Goal: Transaction & Acquisition: Book appointment/travel/reservation

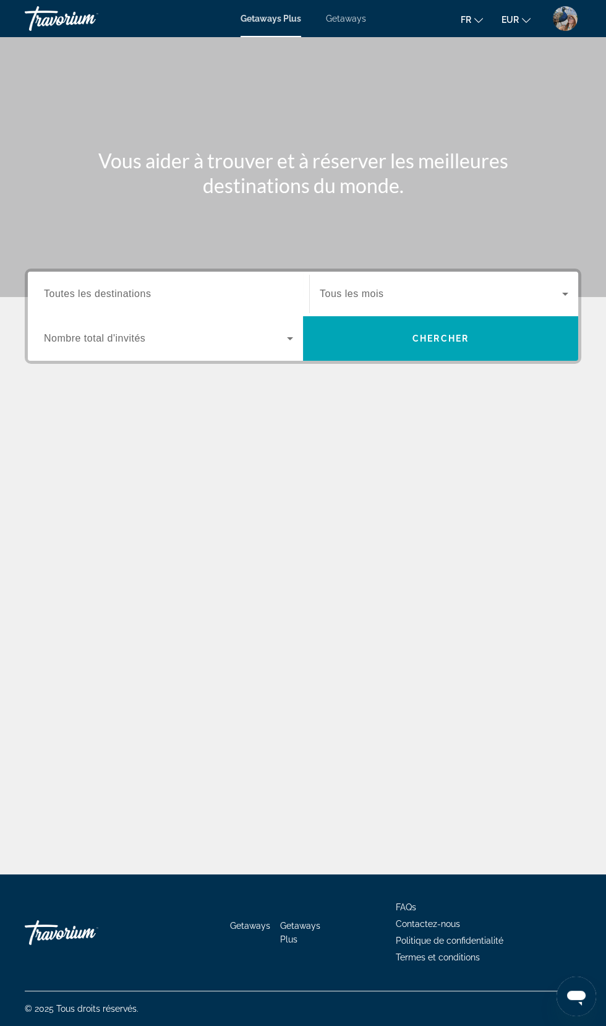
click at [81, 294] on span "Toutes les destinations" at bounding box center [97, 293] width 107 height 11
click at [81, 294] on input "Destination Toutes les destinations" at bounding box center [168, 294] width 249 height 15
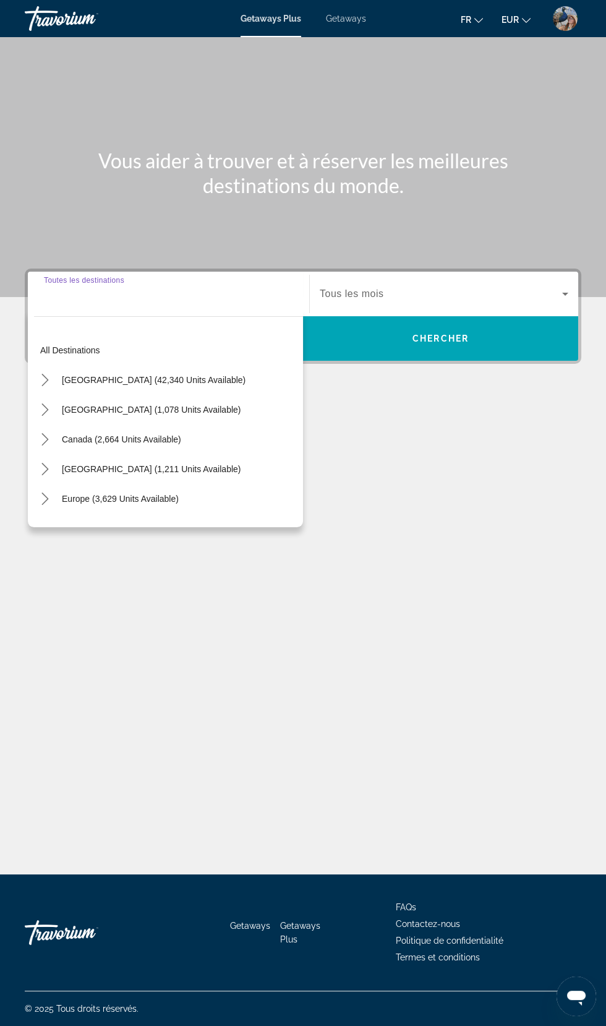
scroll to position [164, 0]
click at [76, 67] on div "Main content" at bounding box center [303, 148] width 606 height 297
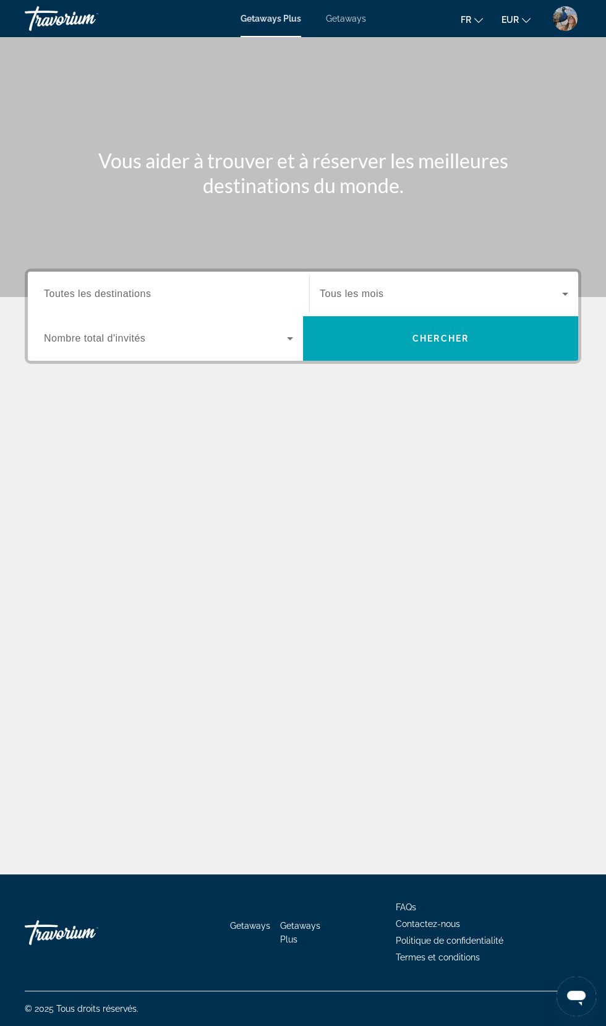
scroll to position [88, 0]
click at [344, 26] on div "Getaways Plus Getaways fr English Español Français Italiano Português русский E…" at bounding box center [303, 18] width 606 height 32
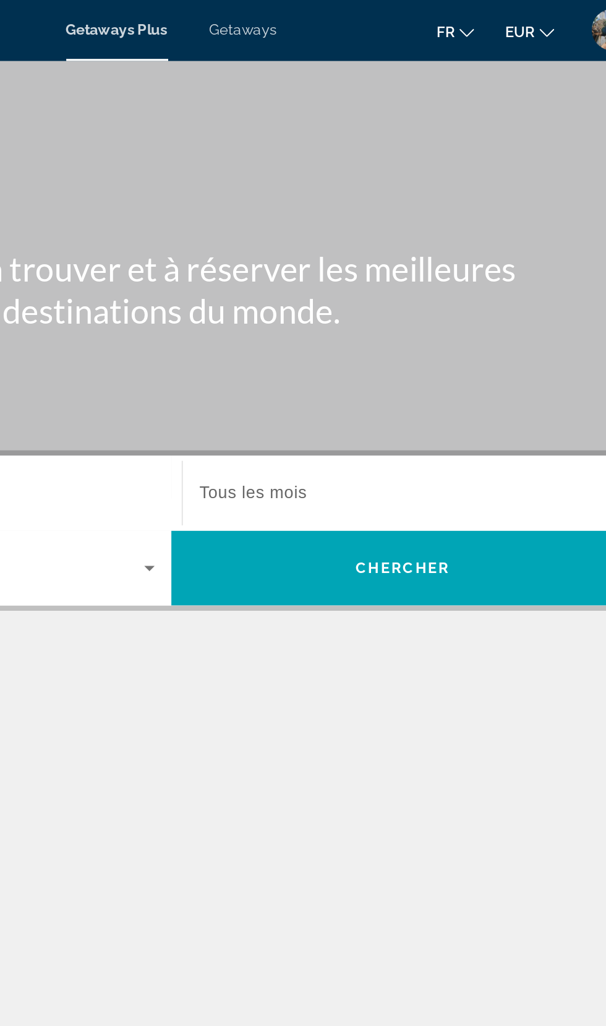
scroll to position [0, 0]
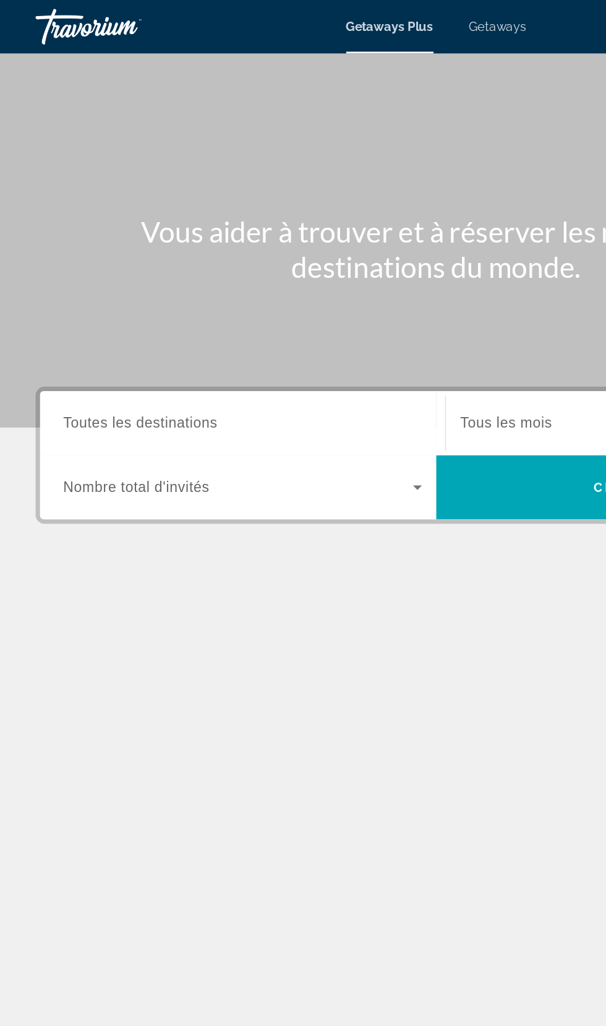
click at [360, 20] on span "Getaways" at bounding box center [346, 19] width 40 height 10
click at [184, 290] on input "Destination Toutes les destinations" at bounding box center [168, 294] width 249 height 15
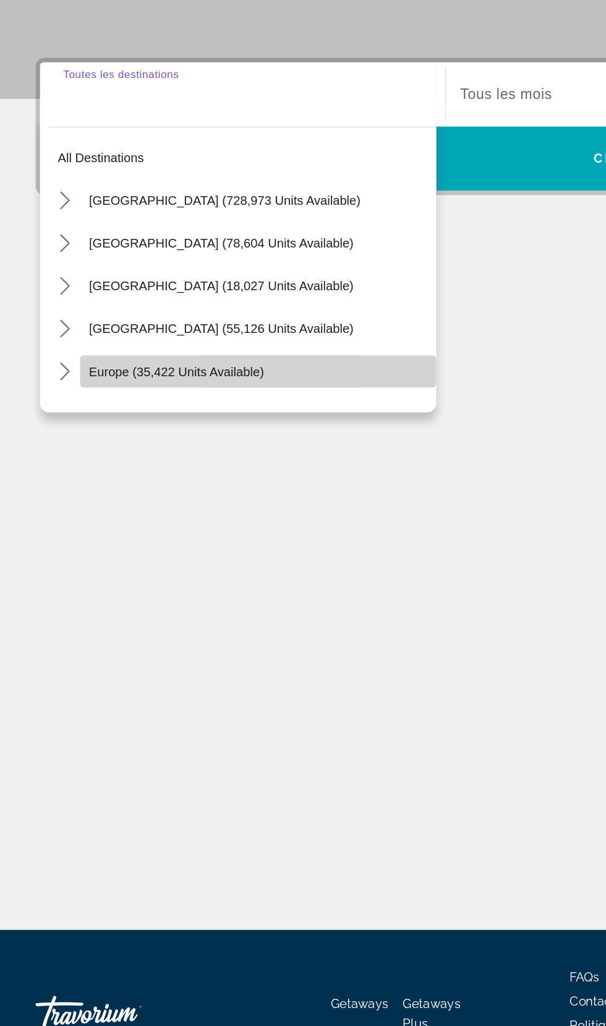
click at [167, 488] on span "Europe (35,422 units available)" at bounding box center [123, 486] width 122 height 10
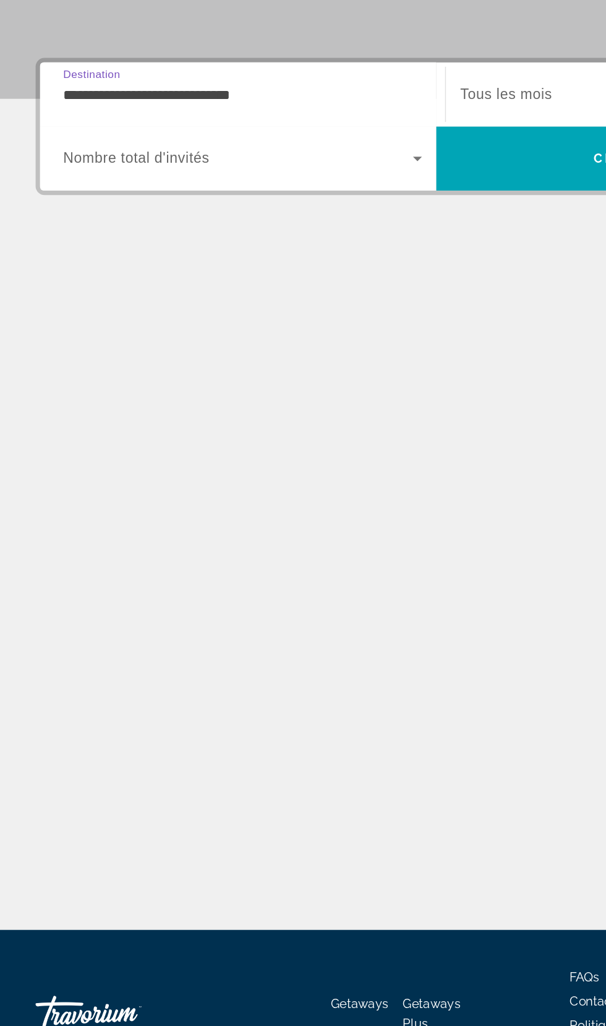
click at [219, 293] on input "**********" at bounding box center [168, 294] width 249 height 15
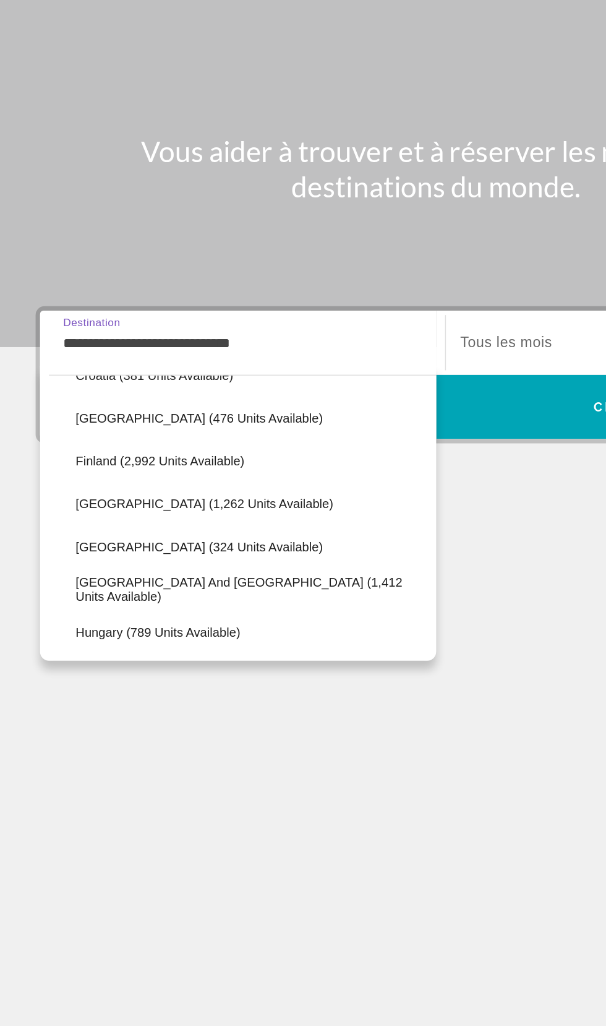
scroll to position [300, 0]
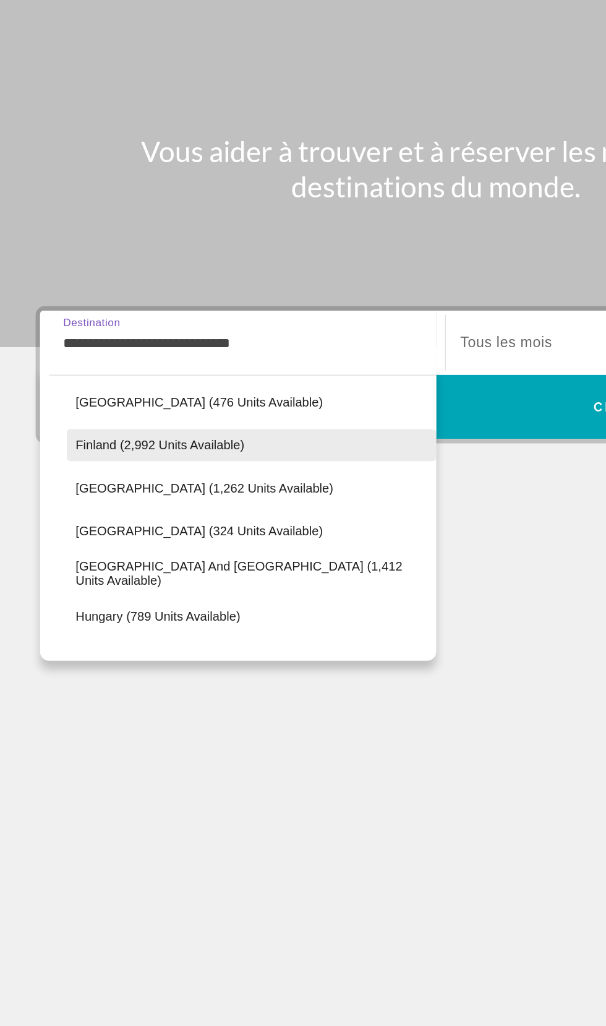
click at [164, 355] on span "Select destination: Finland (2,992 units available)" at bounding box center [174, 365] width 257 height 30
type input "**********"
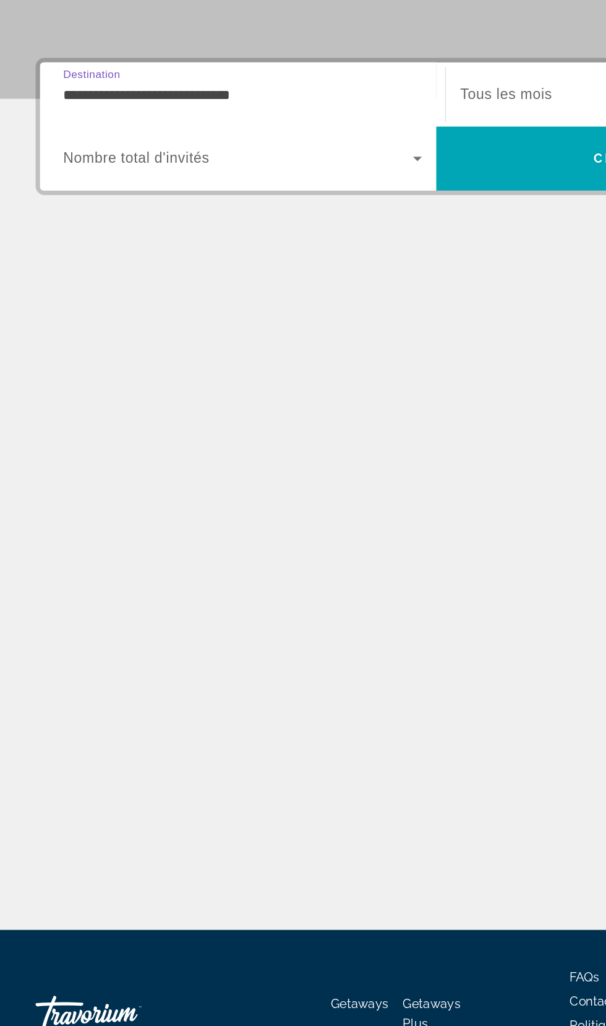
click at [356, 294] on span "Tous les mois" at bounding box center [352, 293] width 64 height 11
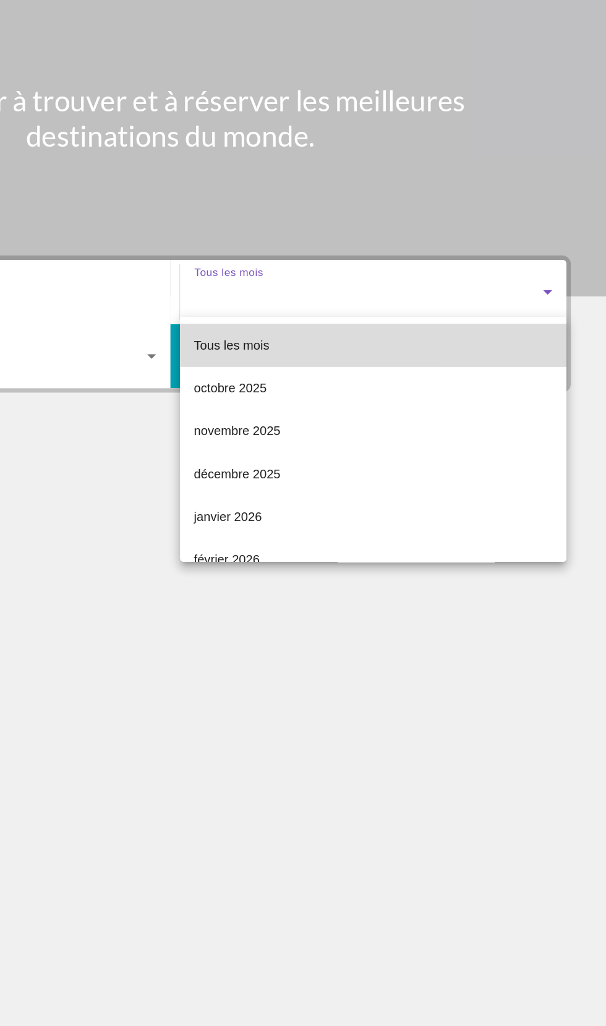
click at [369, 327] on span "Tous les mois" at bounding box center [346, 331] width 53 height 10
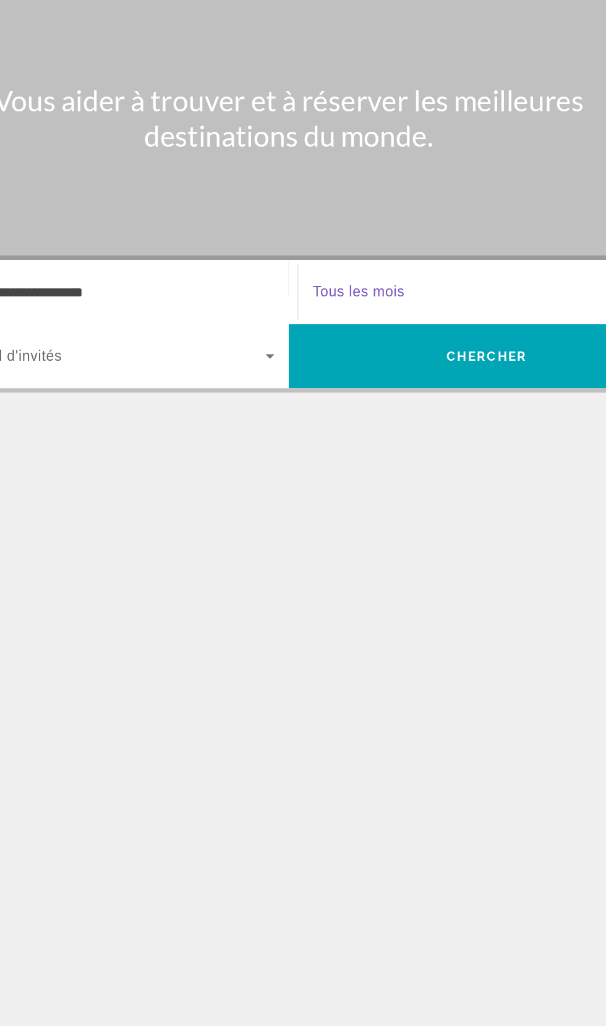
click at [457, 300] on span "Search widget" at bounding box center [441, 294] width 243 height 15
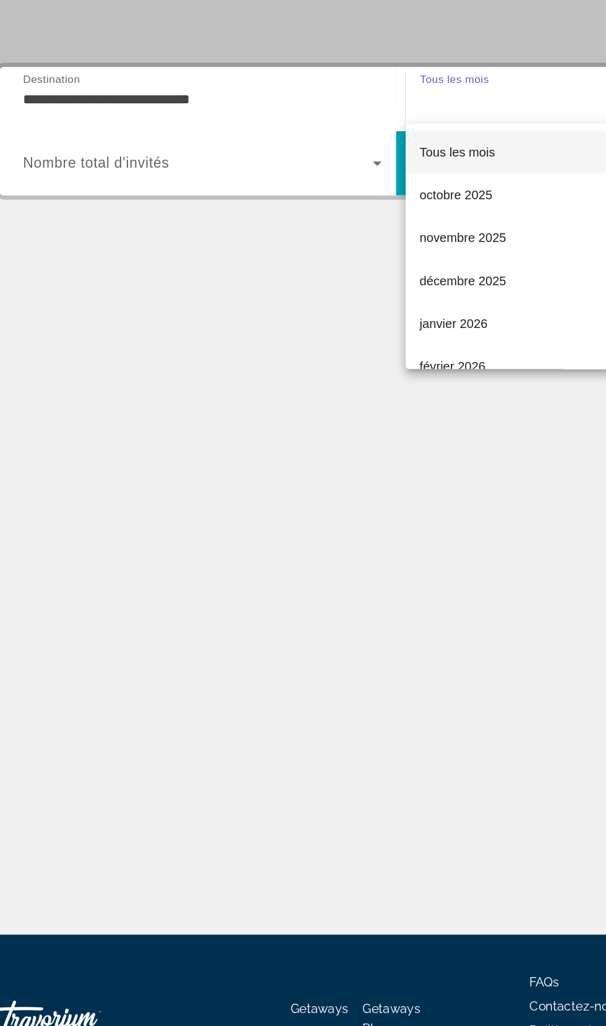
click at [263, 337] on div at bounding box center [303, 513] width 606 height 1026
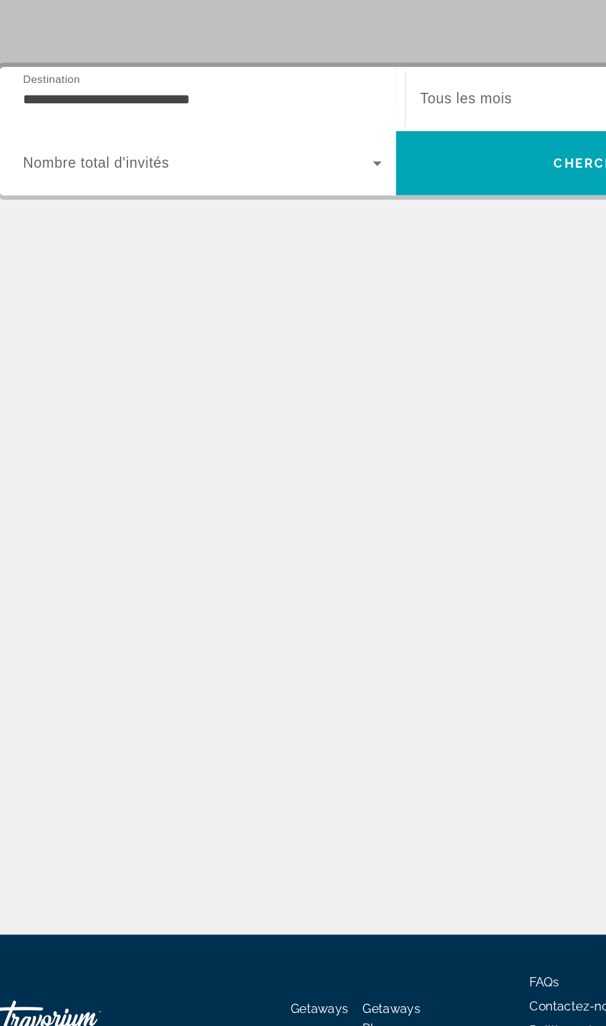
click at [290, 338] on icon "Search widget" at bounding box center [290, 338] width 6 height 3
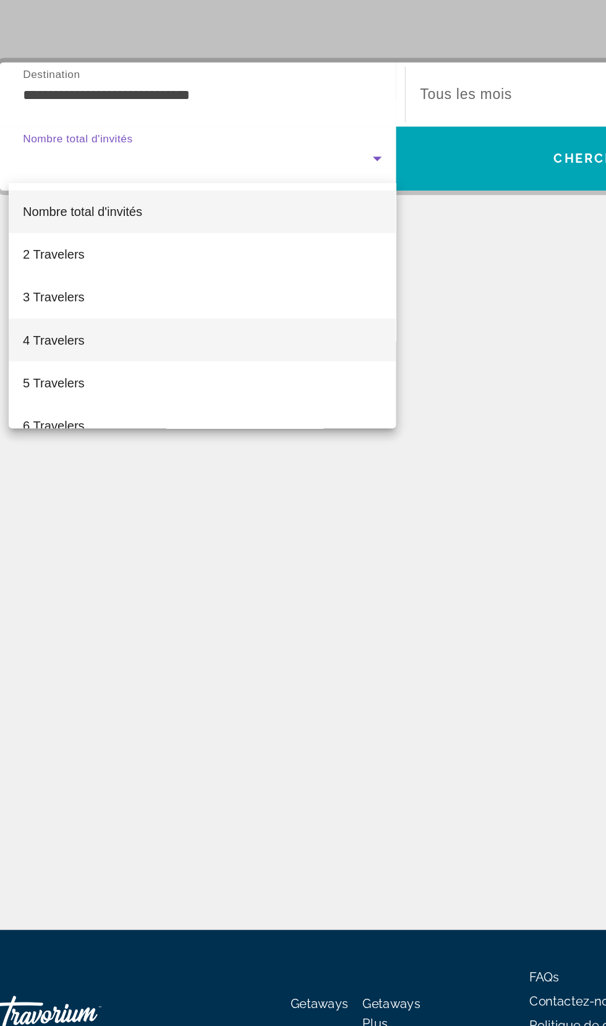
click at [77, 464] on span "4 Travelers" at bounding box center [65, 464] width 43 height 15
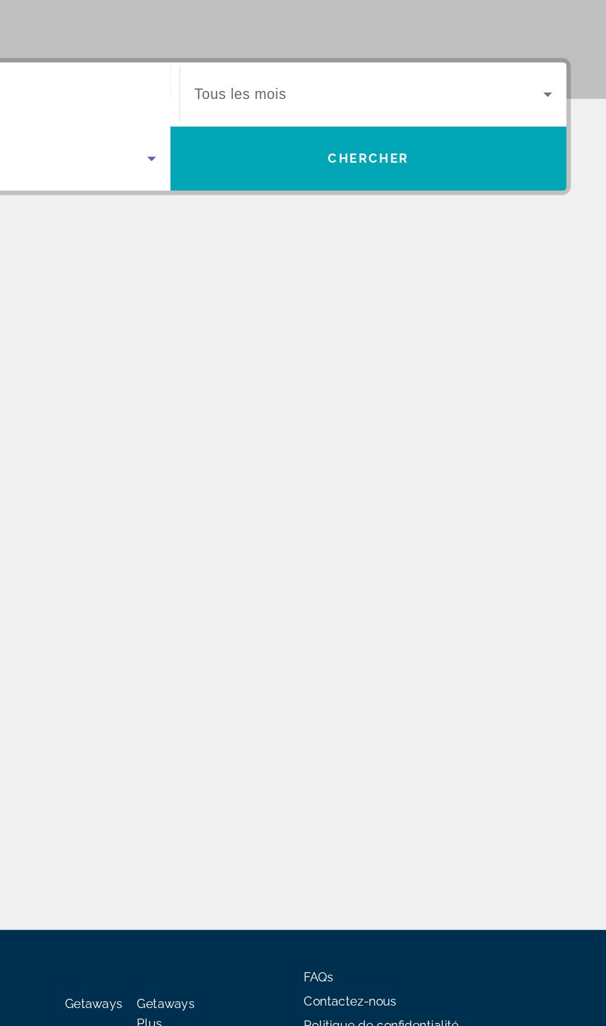
click at [565, 294] on icon "Search widget" at bounding box center [566, 294] width 6 height 3
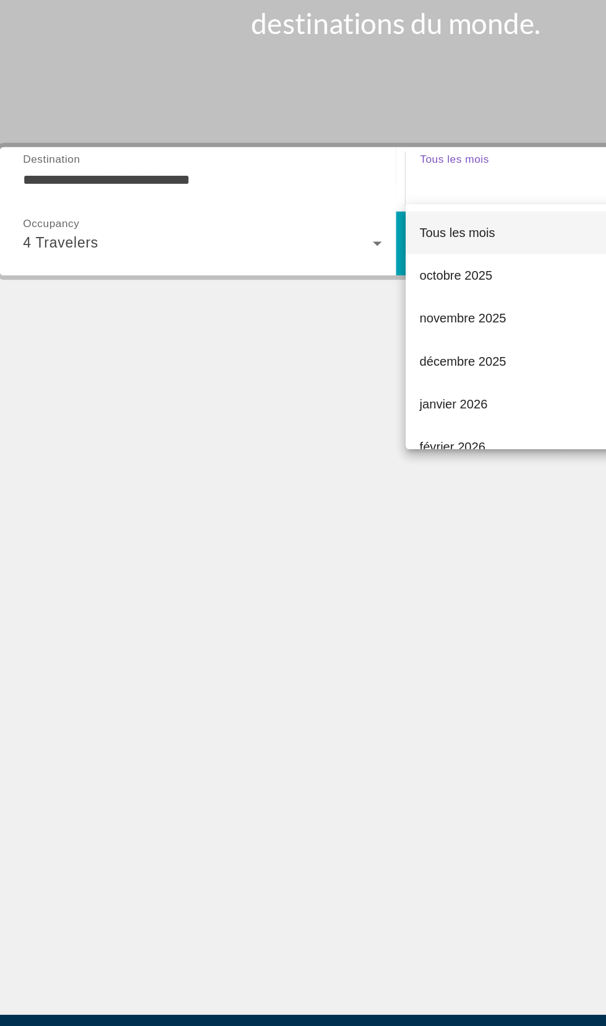
click at [326, 549] on div at bounding box center [303, 513] width 606 height 1026
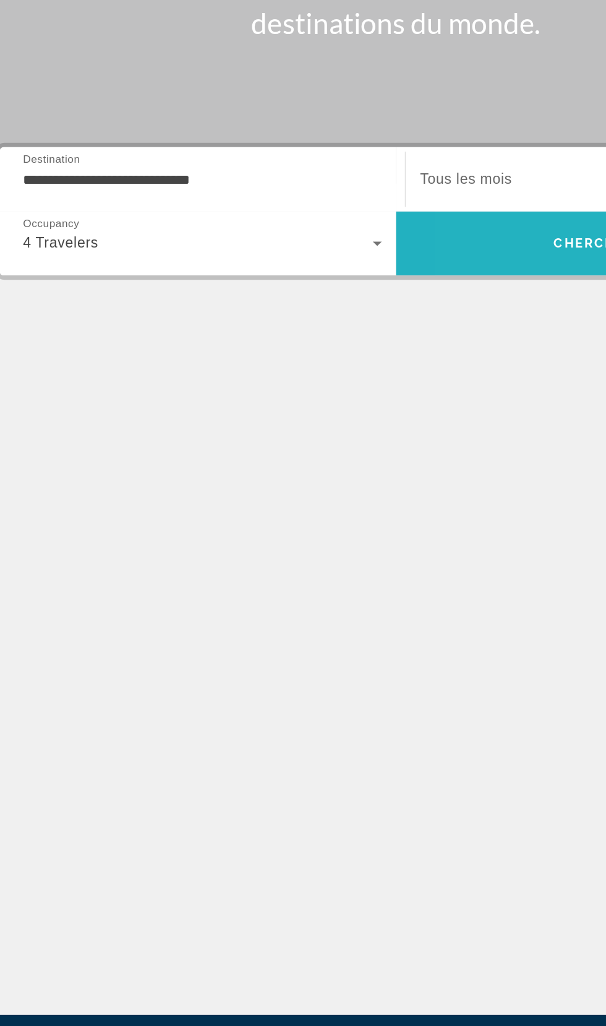
click at [401, 350] on span "Search" at bounding box center [440, 339] width 275 height 30
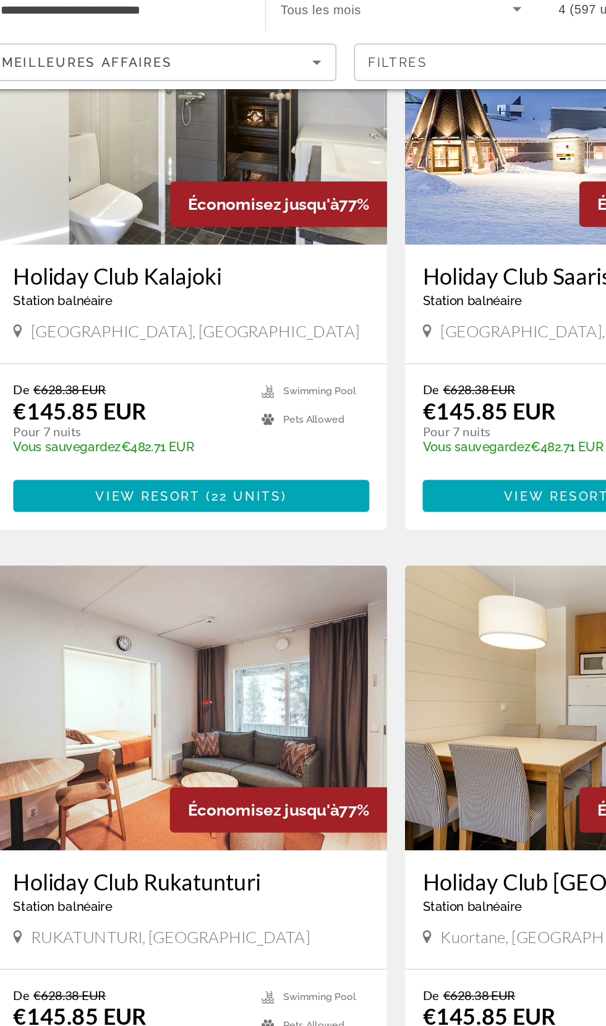
scroll to position [133, 0]
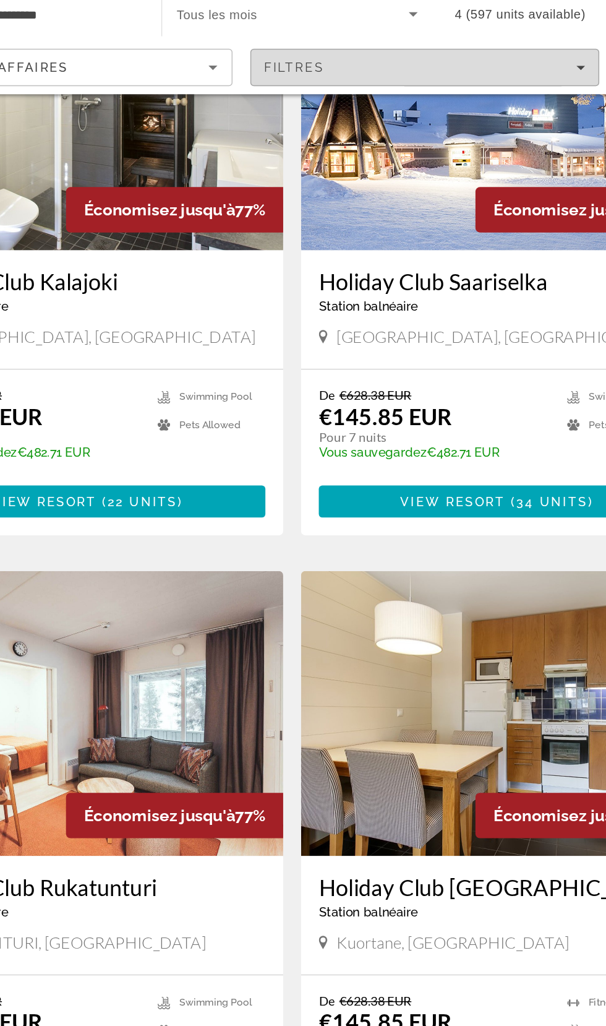
click at [467, 78] on span "Filters" at bounding box center [396, 93] width 242 height 30
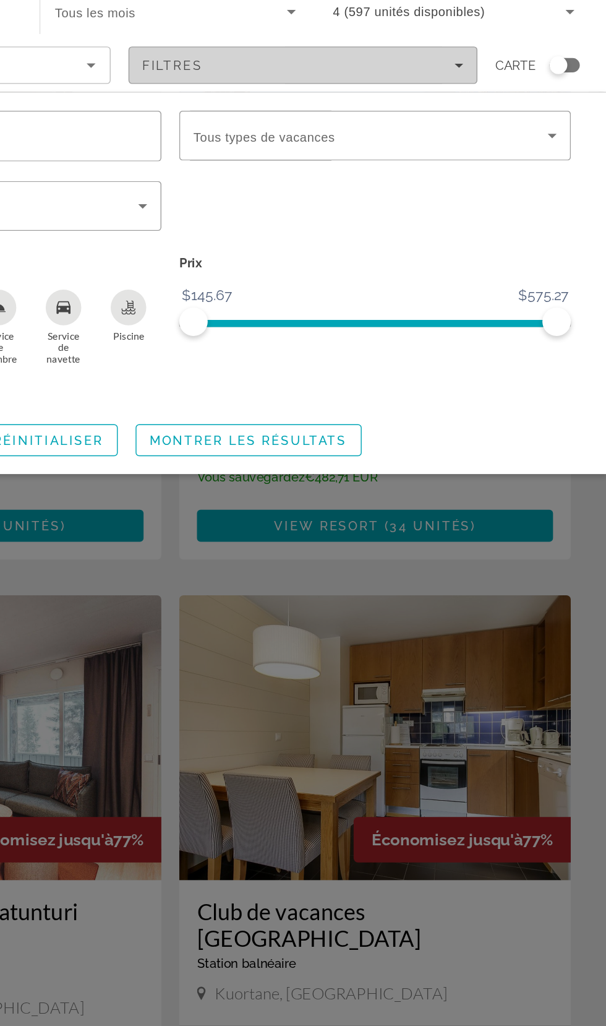
click at [502, 93] on icon "Filtres" at bounding box center [504, 93] width 6 height 6
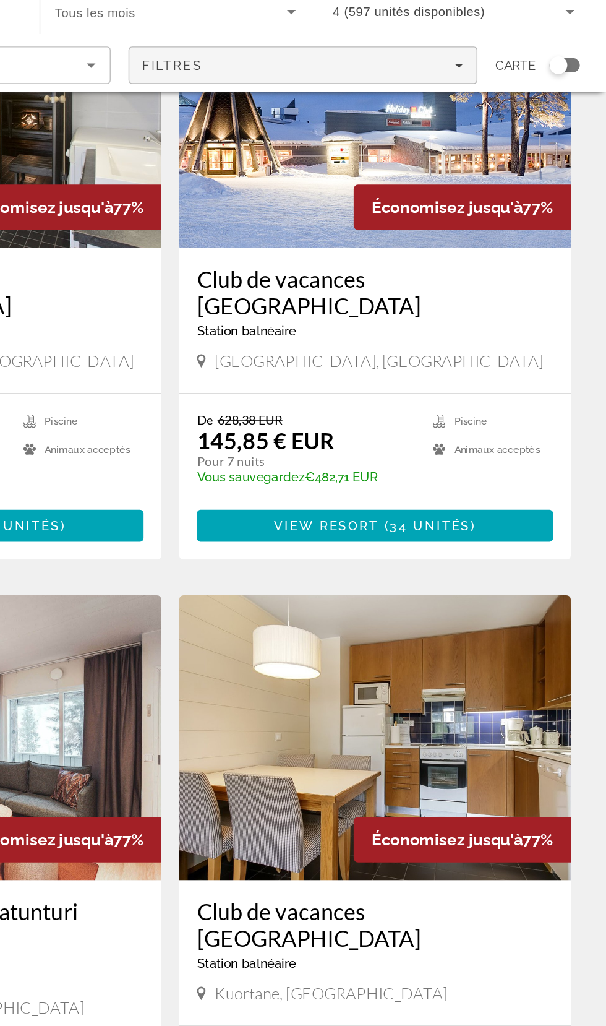
click at [504, 92] on icon "Filtres" at bounding box center [504, 93] width 6 height 3
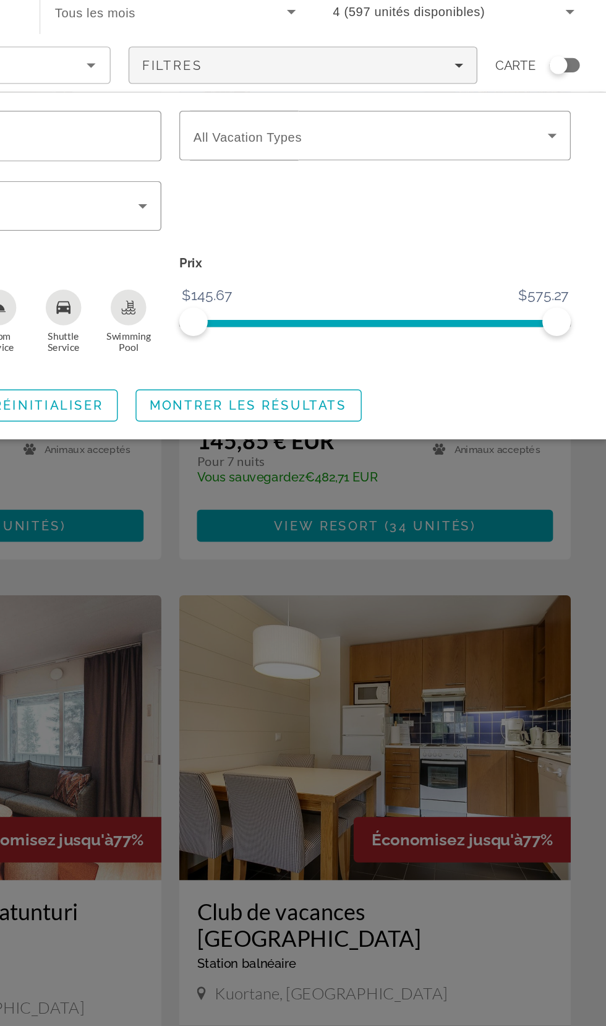
click at [465, 205] on div "Widget de recherche" at bounding box center [445, 197] width 285 height 48
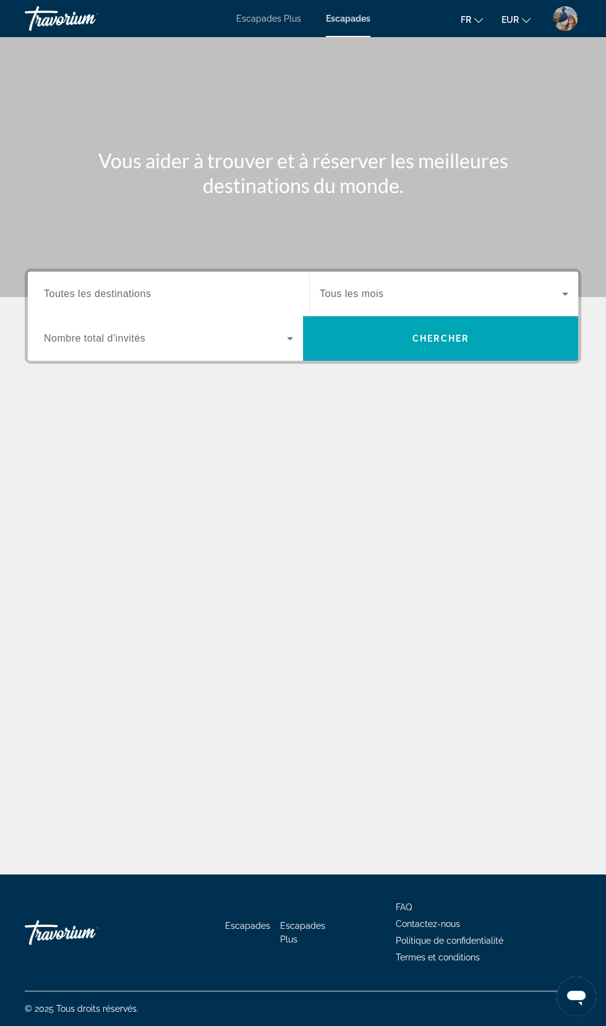
click at [273, 21] on font "Escapades Plus" at bounding box center [268, 19] width 65 height 10
click at [204, 293] on input "Destination Toutes les destinations" at bounding box center [168, 294] width 249 height 15
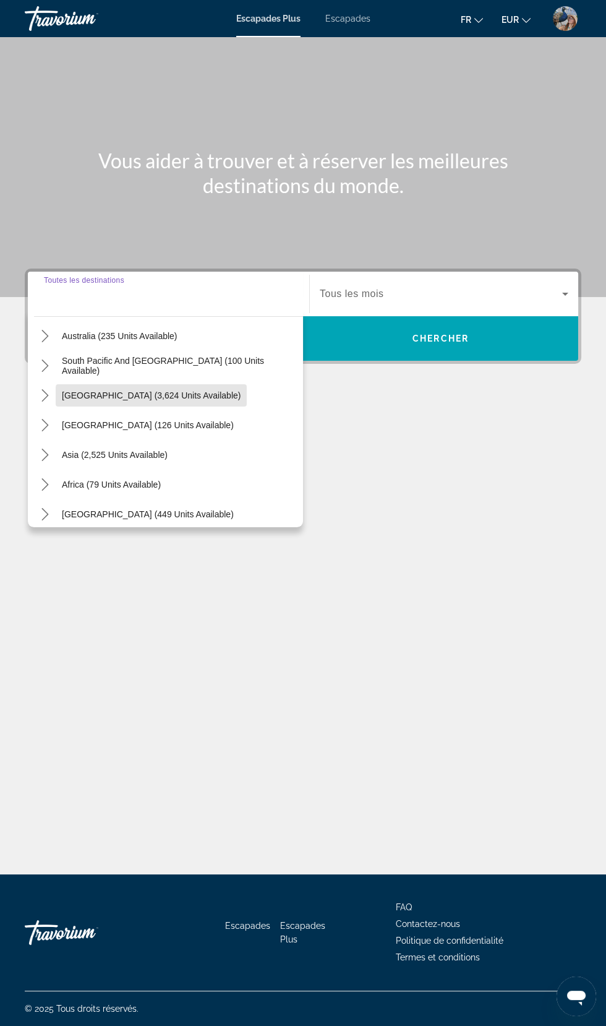
scroll to position [200, 0]
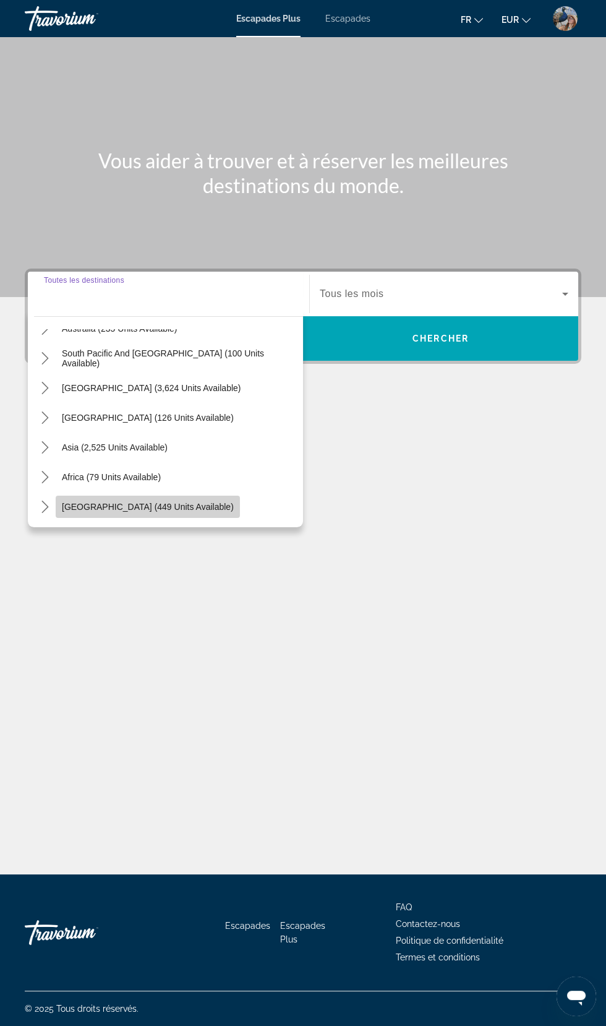
click at [166, 498] on span "Select destination: Middle East (449 units available)" at bounding box center [148, 507] width 184 height 30
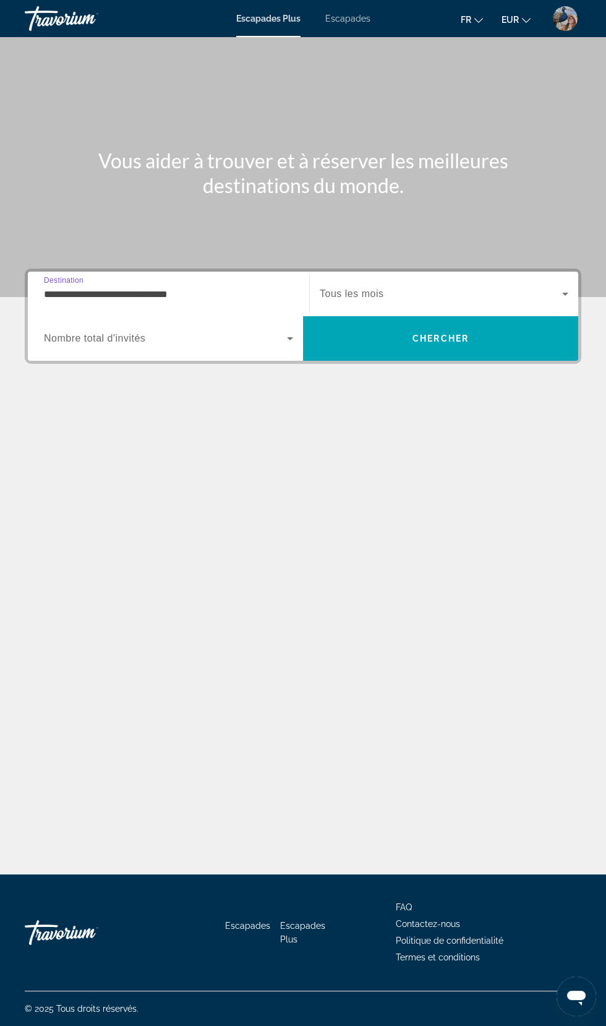
click at [233, 292] on input "**********" at bounding box center [168, 294] width 249 height 15
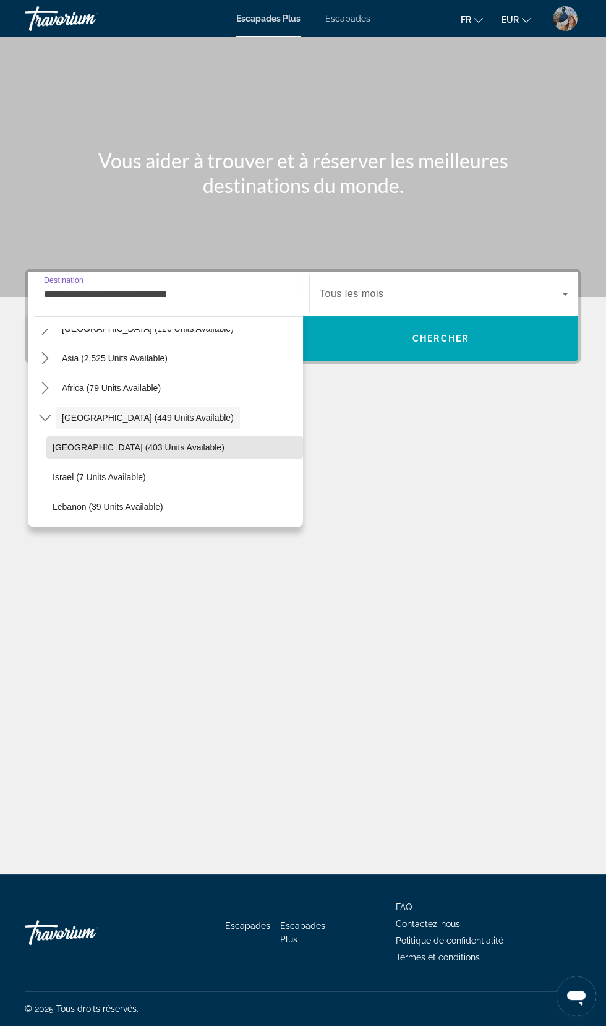
scroll to position [289, 0]
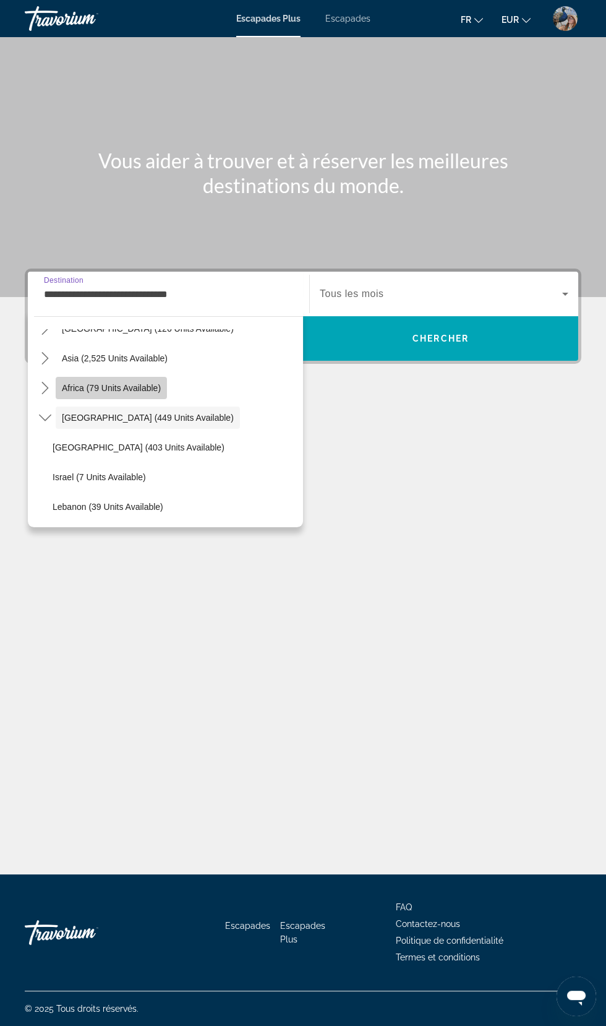
click at [163, 387] on span "Select destination: Africa (79 units available)" at bounding box center [111, 388] width 111 height 30
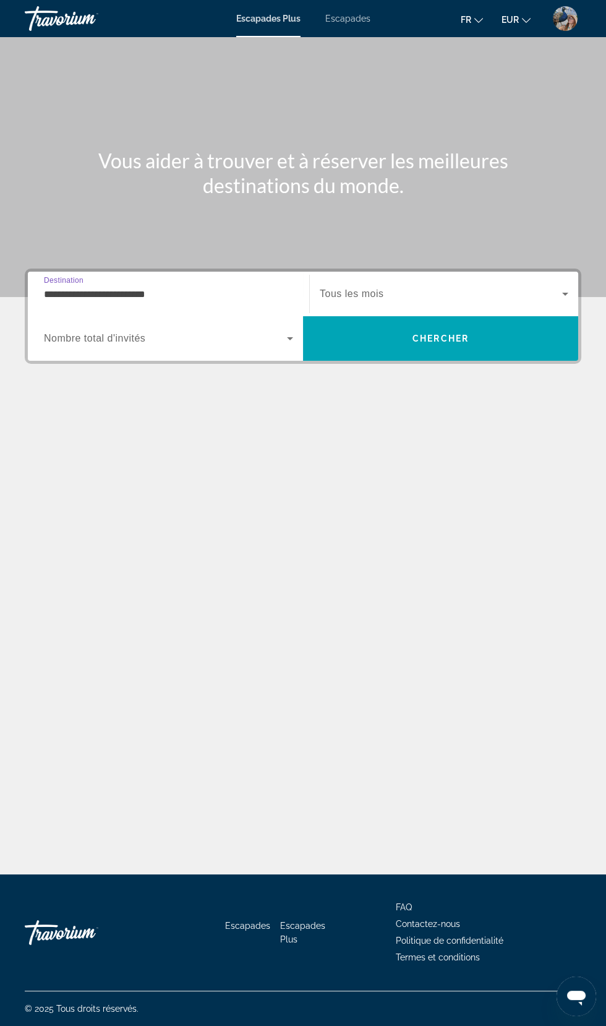
click at [241, 288] on input "**********" at bounding box center [168, 294] width 249 height 15
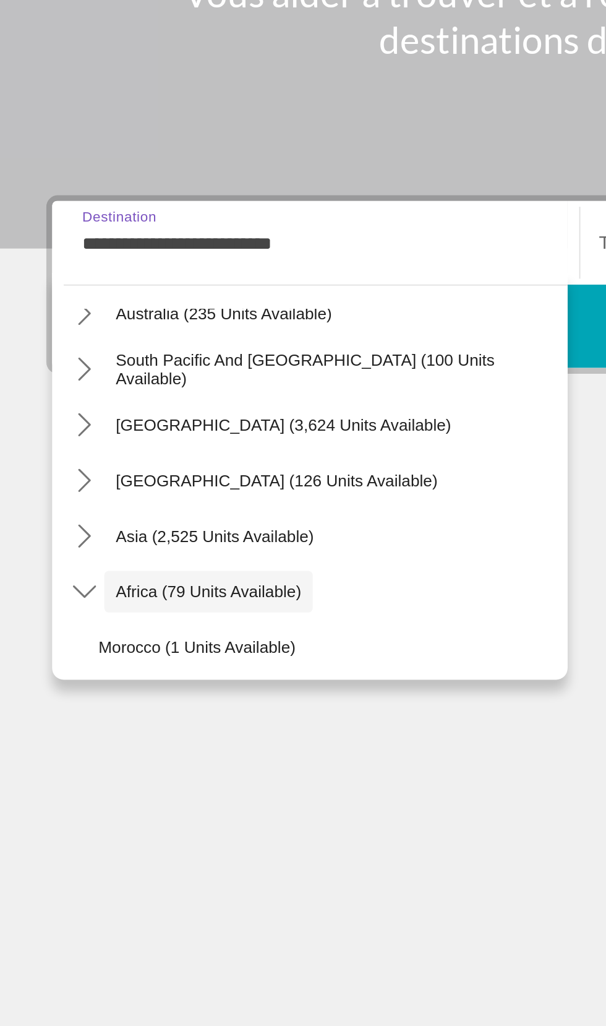
scroll to position [191, 0]
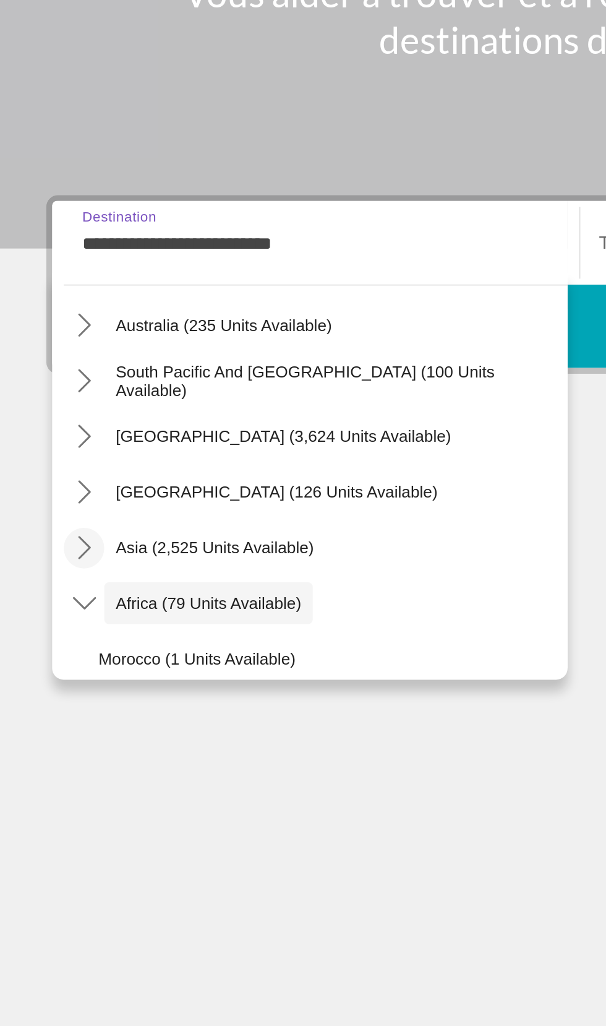
click at [40, 451] on icon "Toggle Asia (2,525 units available) submenu" at bounding box center [45, 457] width 12 height 12
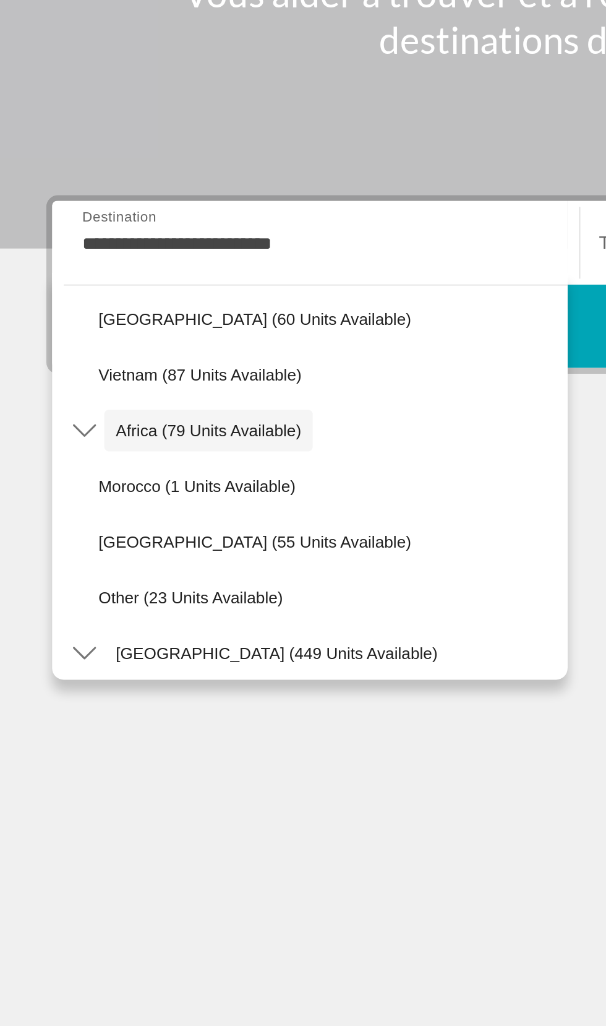
scroll to position [581, 0]
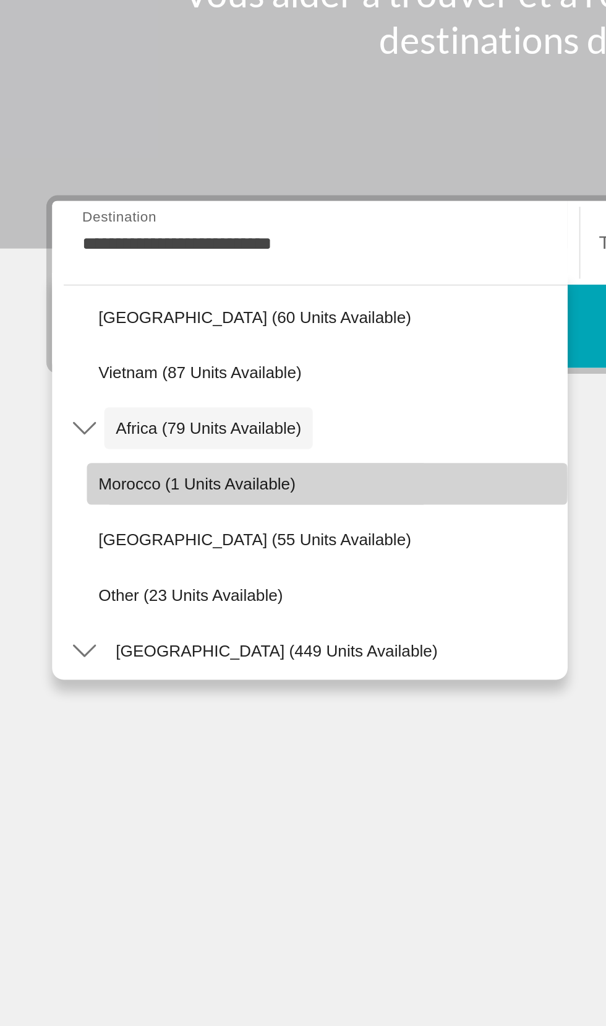
click at [54, 421] on span "Morocco (1 units available)" at bounding box center [105, 423] width 105 height 10
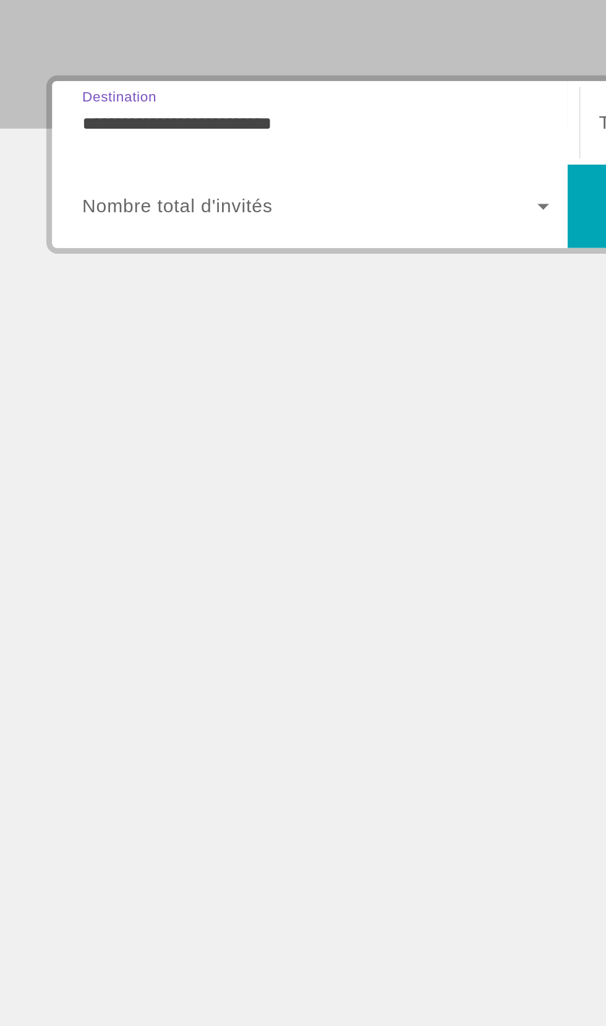
click at [48, 290] on input "**********" at bounding box center [168, 294] width 249 height 15
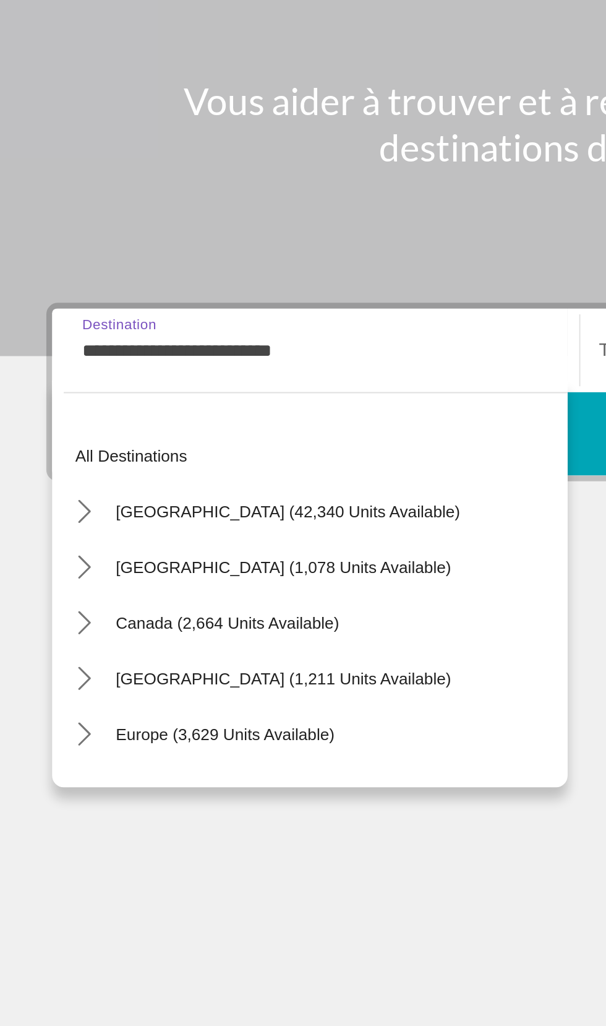
scroll to position [579, 0]
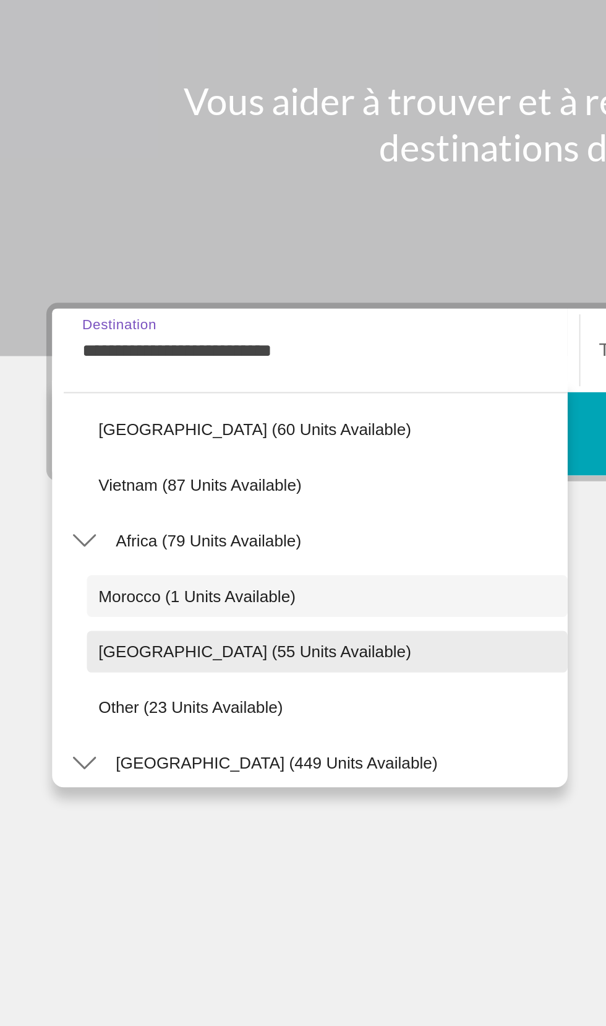
click at [66, 447] on span "Select destination: South Africa (55 units available)" at bounding box center [174, 455] width 257 height 30
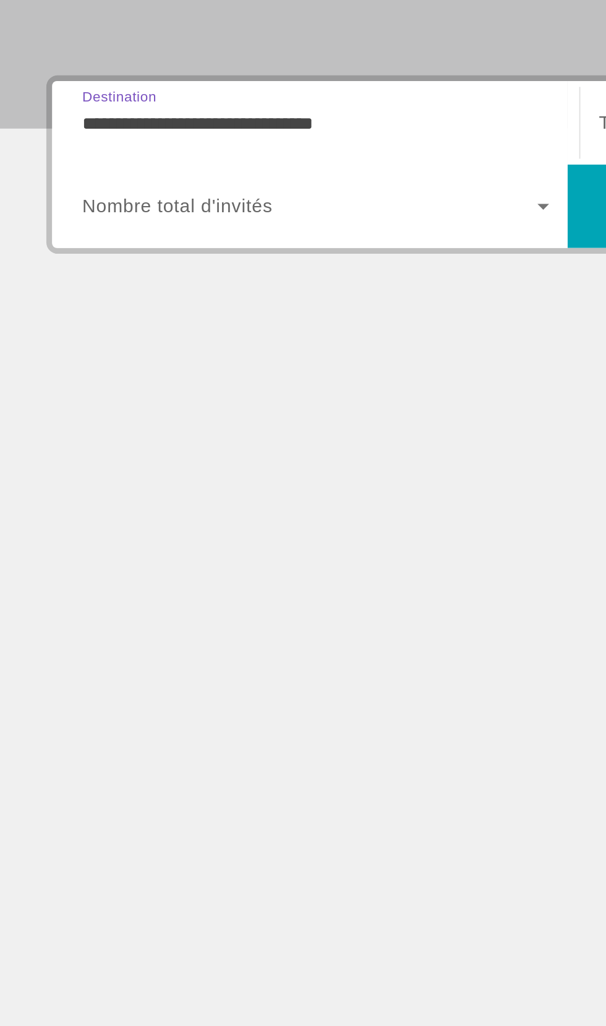
click at [54, 345] on span "Search widget" at bounding box center [165, 338] width 243 height 15
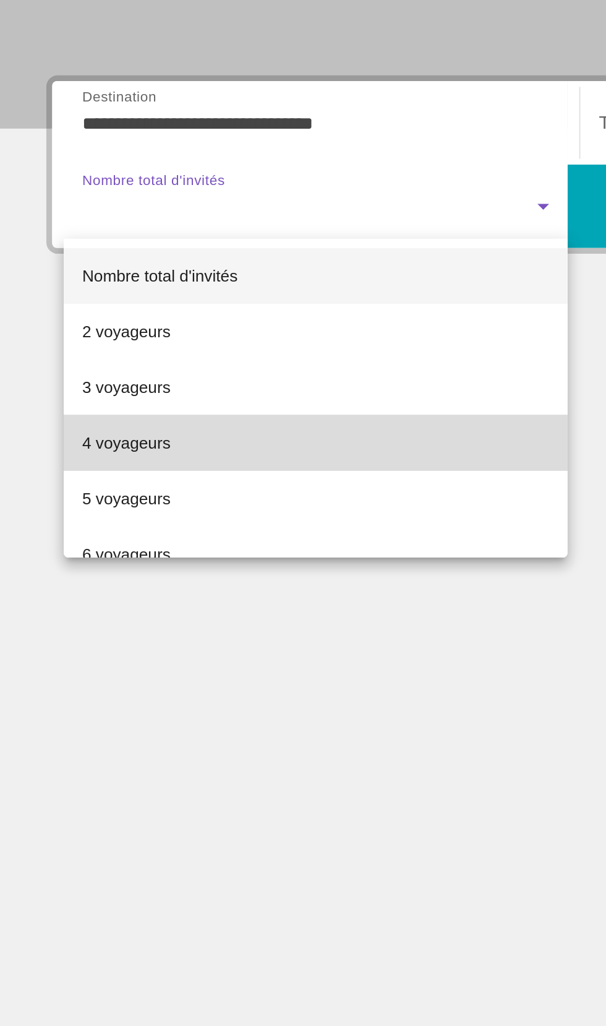
click at [43, 464] on mat-option "4 voyageurs" at bounding box center [168, 465] width 269 height 30
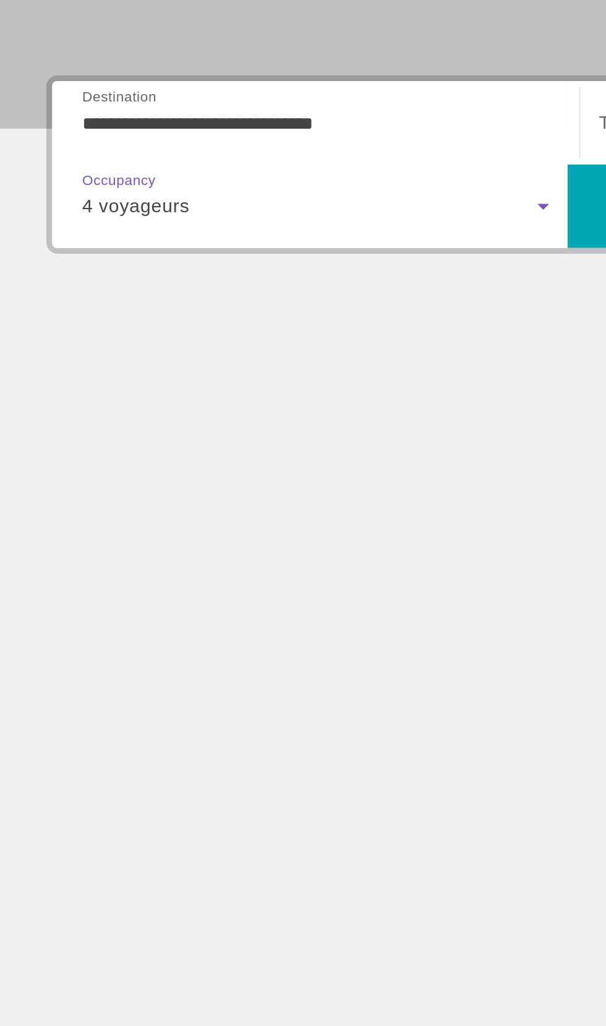
click at [51, 340] on span "4 voyageurs" at bounding box center [73, 338] width 58 height 11
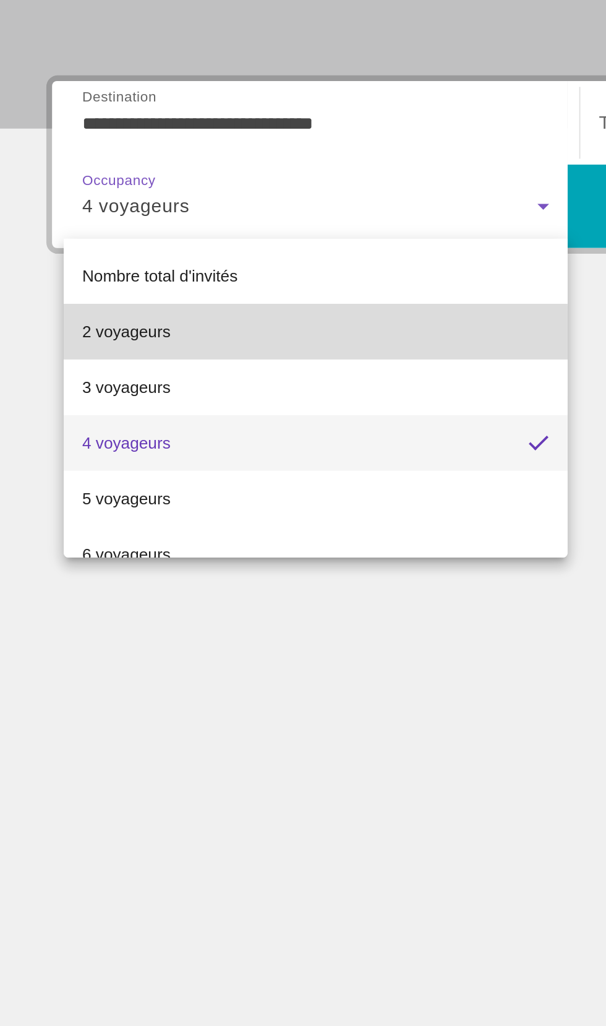
click at [45, 406] on font "2 voyageurs" at bounding box center [67, 405] width 47 height 10
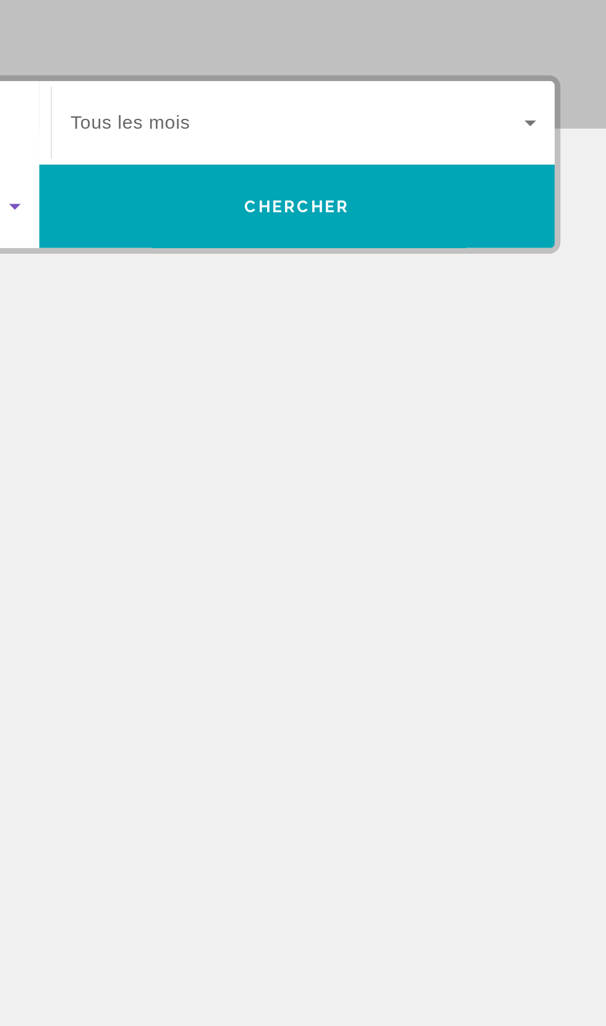
click at [556, 287] on span "Search widget" at bounding box center [441, 294] width 243 height 15
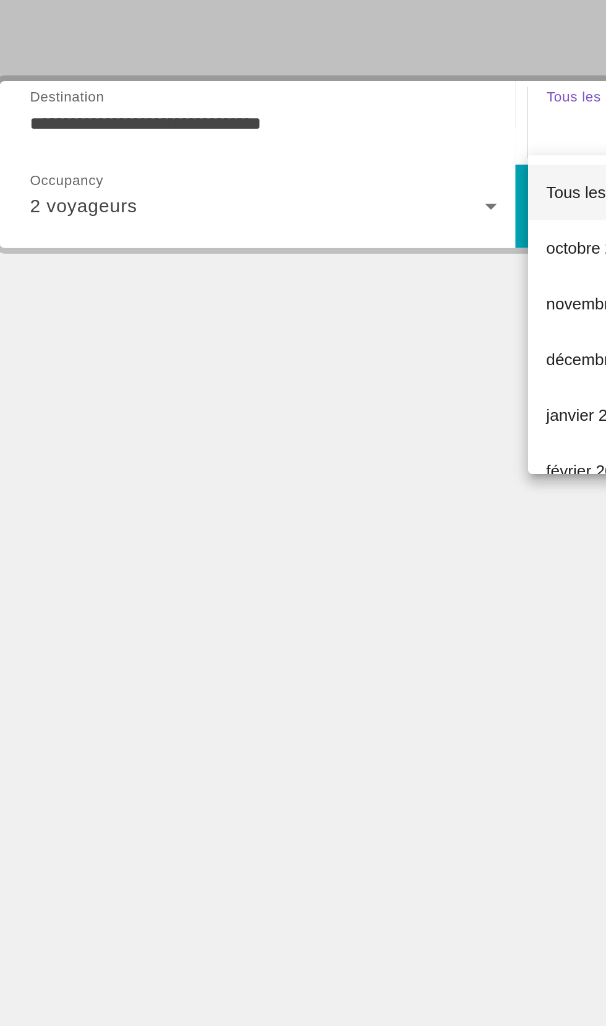
click at [286, 341] on div at bounding box center [303, 513] width 606 height 1026
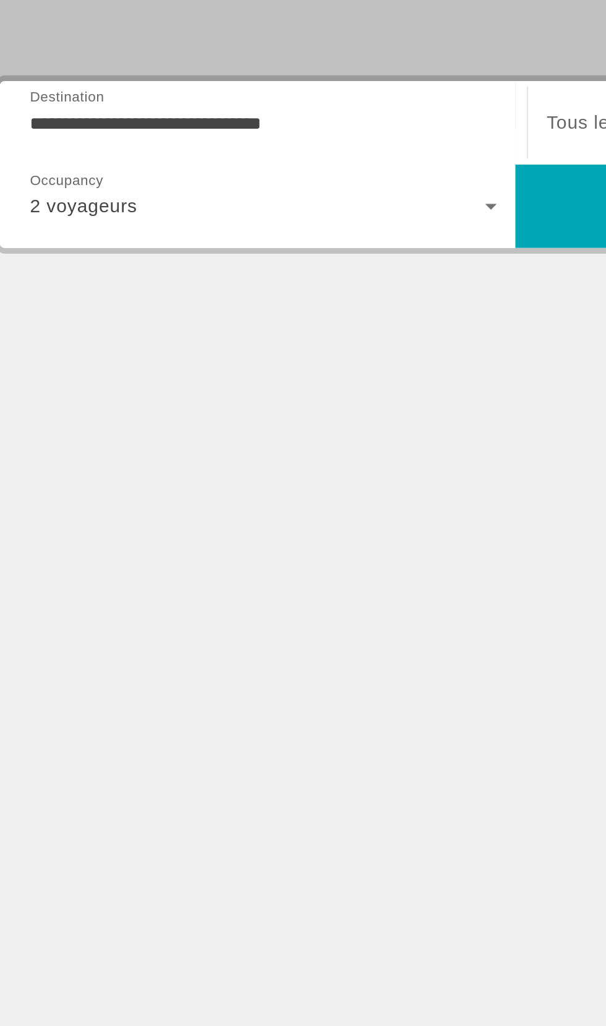
click at [264, 343] on div "2 voyageurs" at bounding box center [165, 338] width 243 height 15
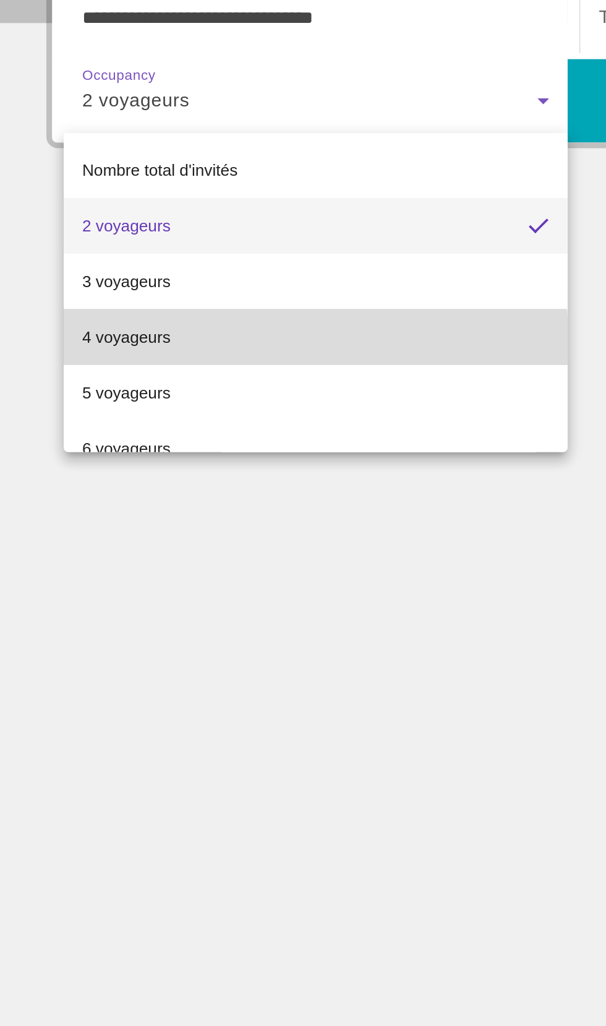
click at [88, 469] on font "4 voyageurs" at bounding box center [67, 465] width 47 height 10
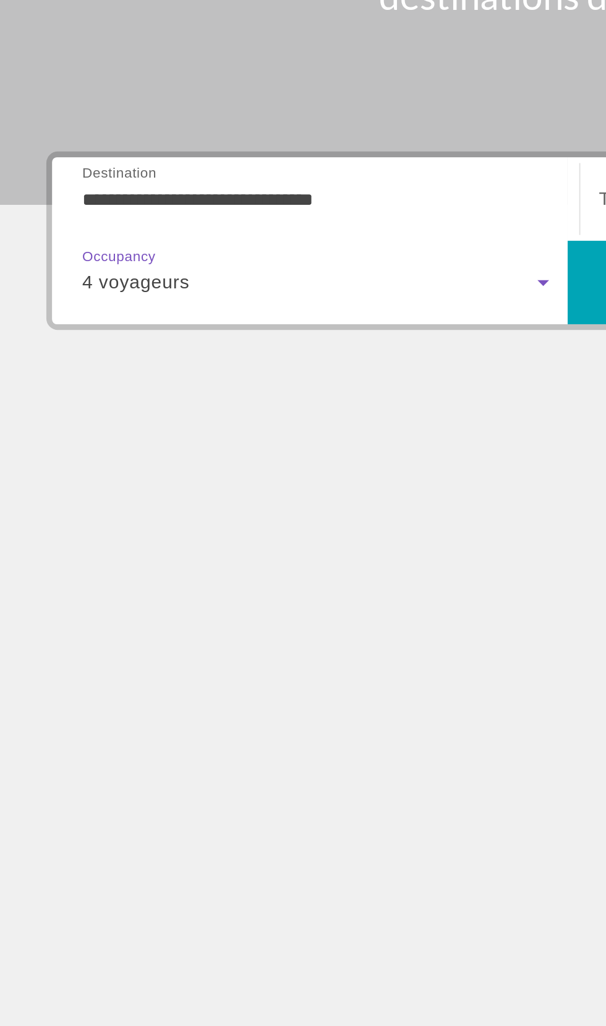
click at [199, 288] on input "**********" at bounding box center [168, 294] width 249 height 15
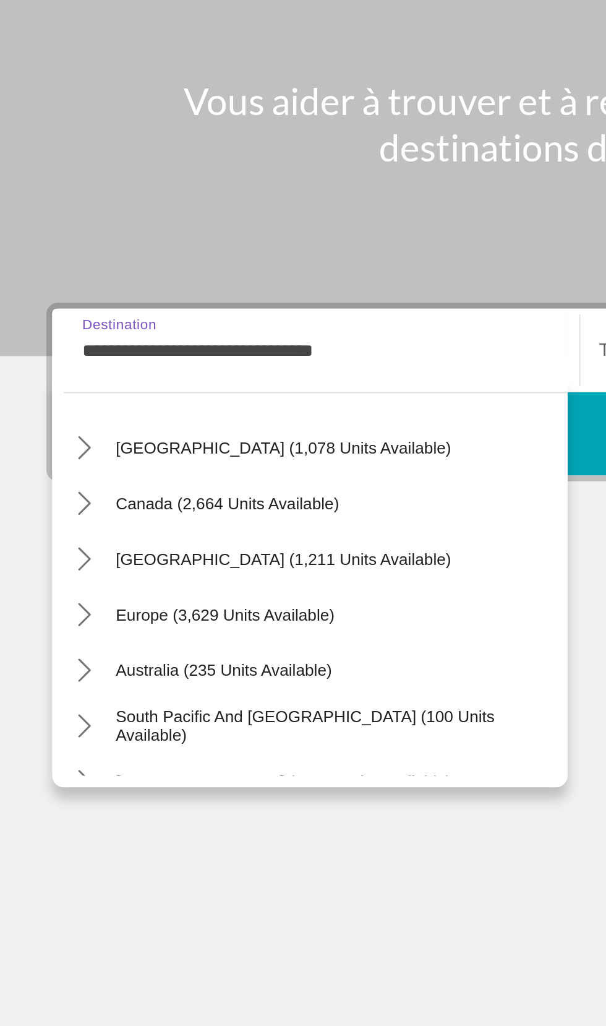
scroll to position [55, 0]
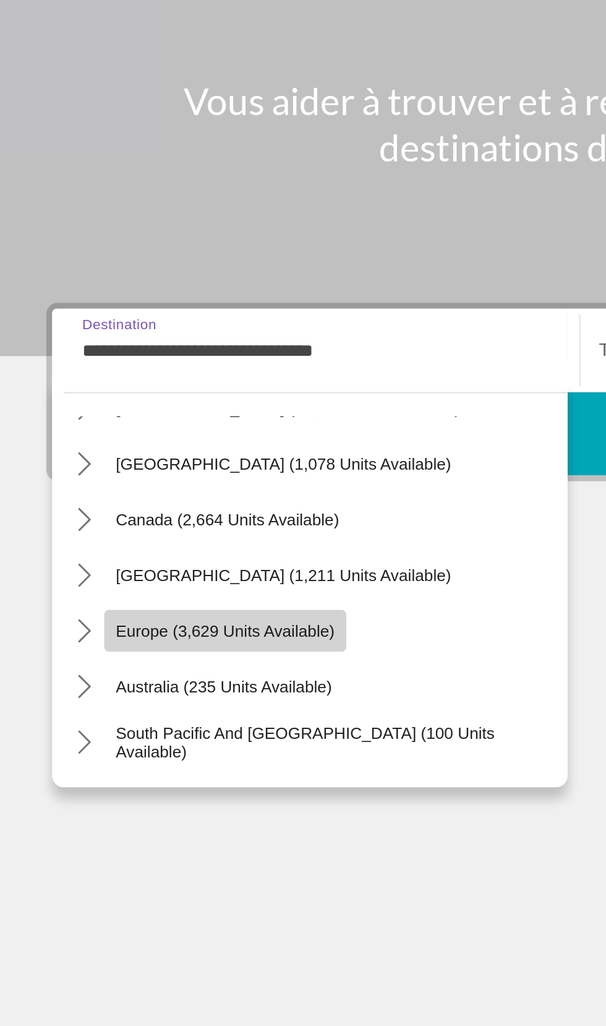
click at [166, 442] on span "Europe (3,629 units available)" at bounding box center [120, 444] width 117 height 10
type input "**********"
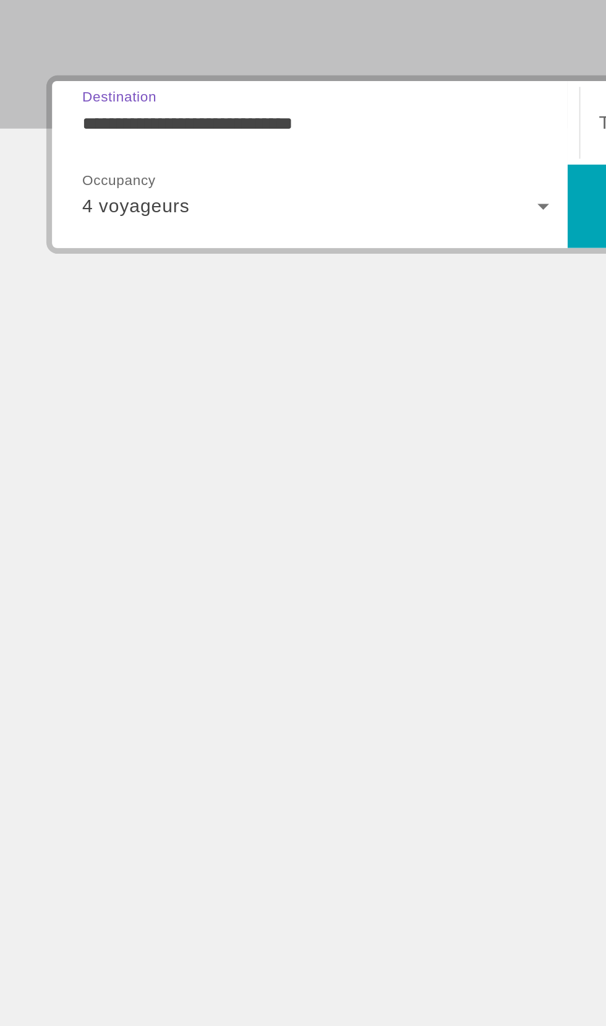
click at [72, 288] on input "**********" at bounding box center [168, 294] width 249 height 15
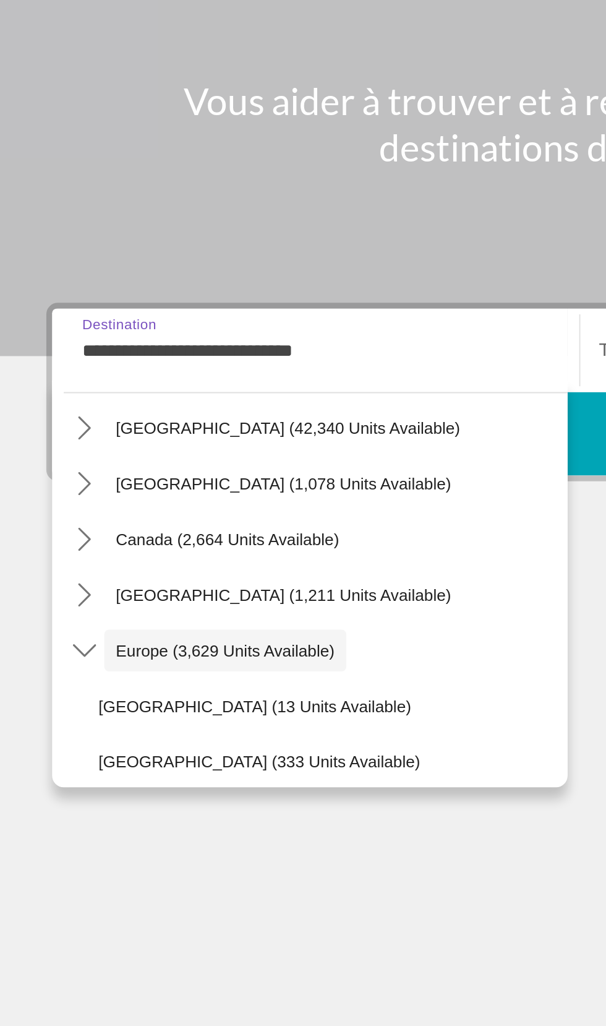
scroll to position [0, 0]
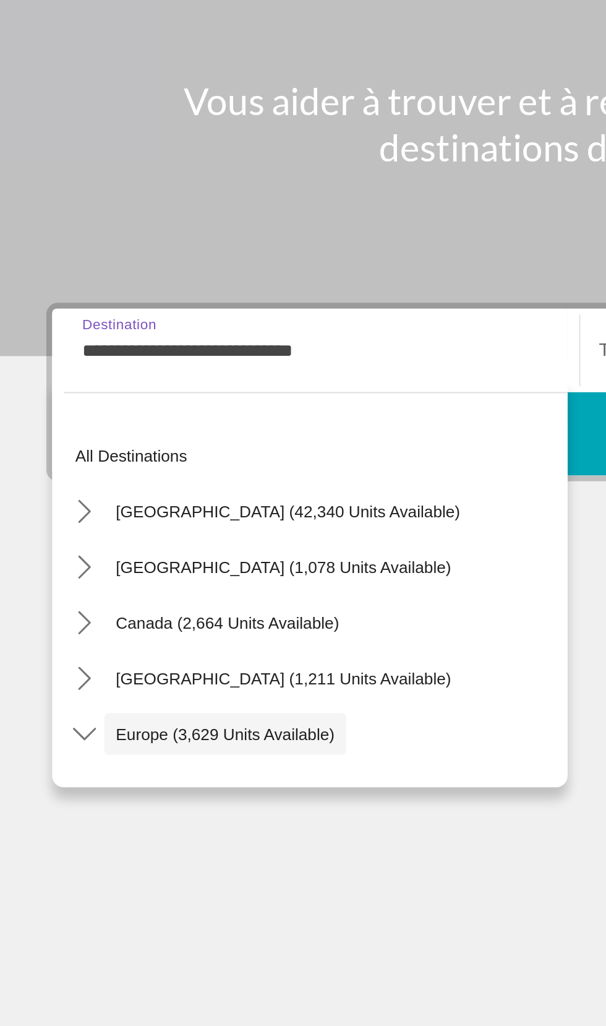
click at [179, 290] on input "**********" at bounding box center [168, 294] width 249 height 15
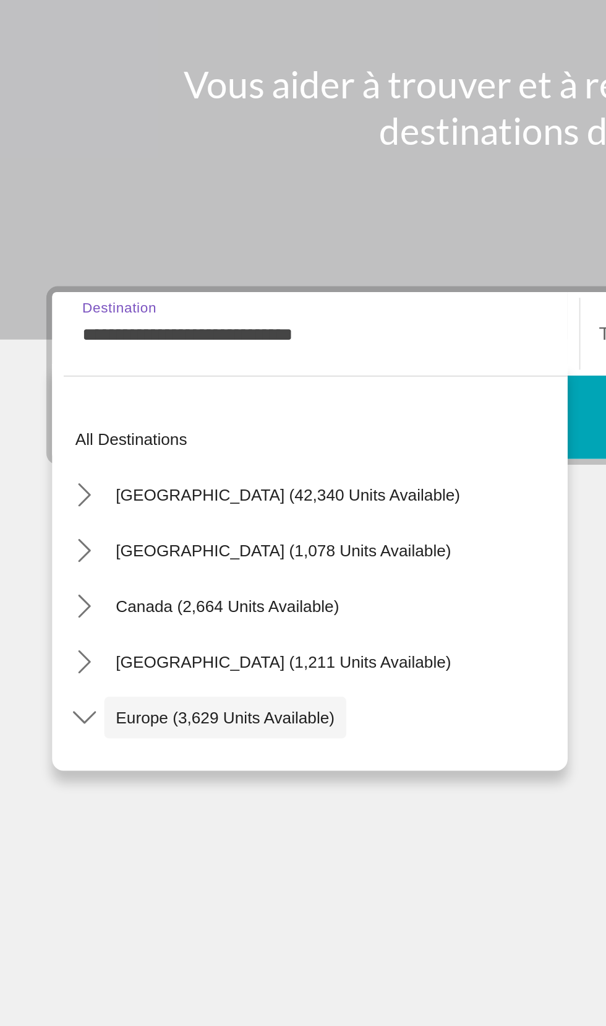
scroll to position [74, 0]
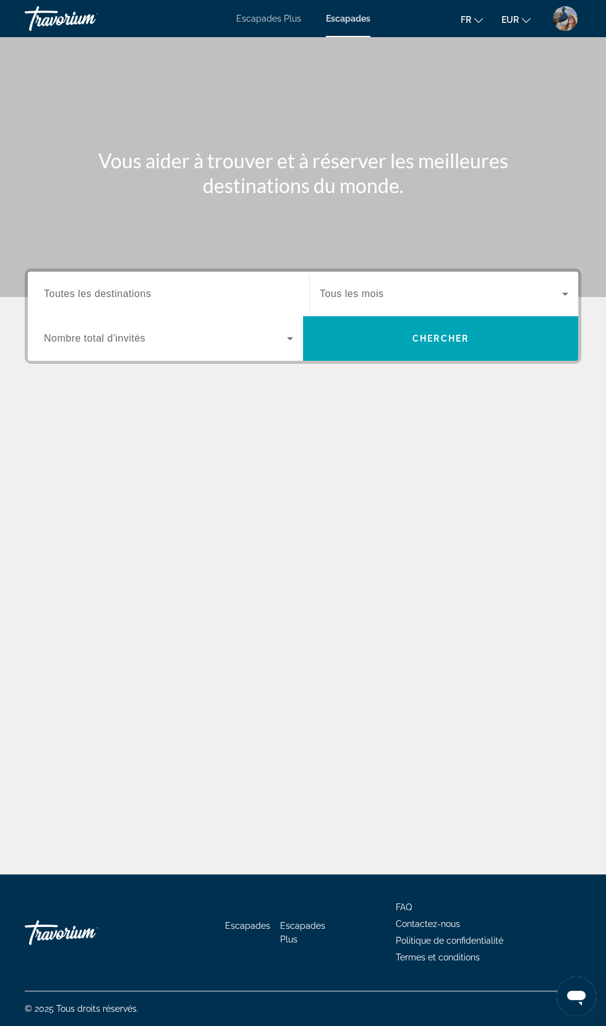
click at [119, 288] on span "Toutes les destinations" at bounding box center [97, 293] width 107 height 11
click at [119, 288] on input "Destination Toutes les destinations" at bounding box center [168, 294] width 249 height 15
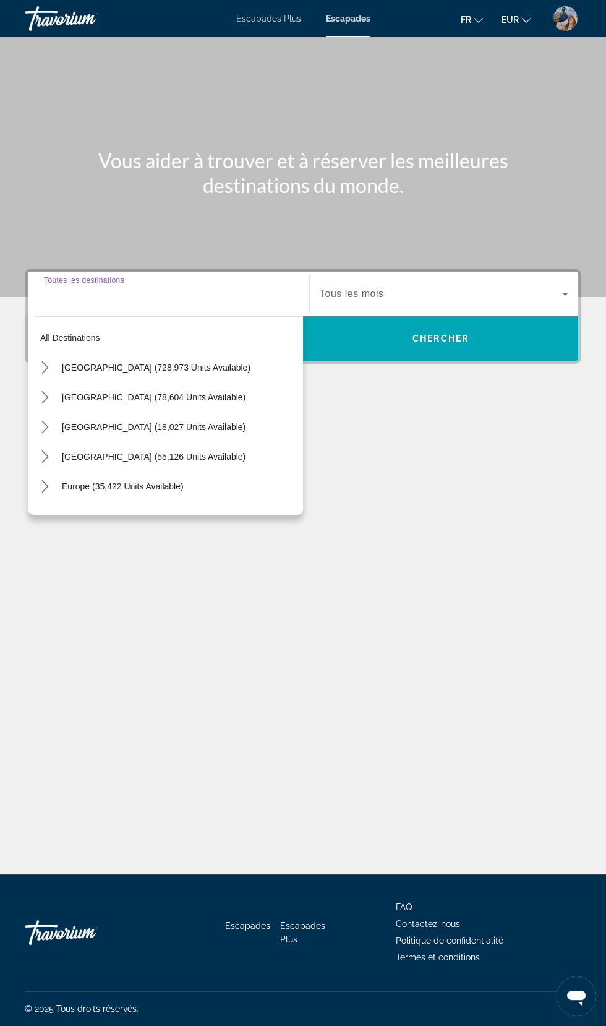
click at [470, 855] on div "Vous aider à trouver et à réserver les meilleures destinations du monde. Destin…" at bounding box center [303, 455] width 606 height 837
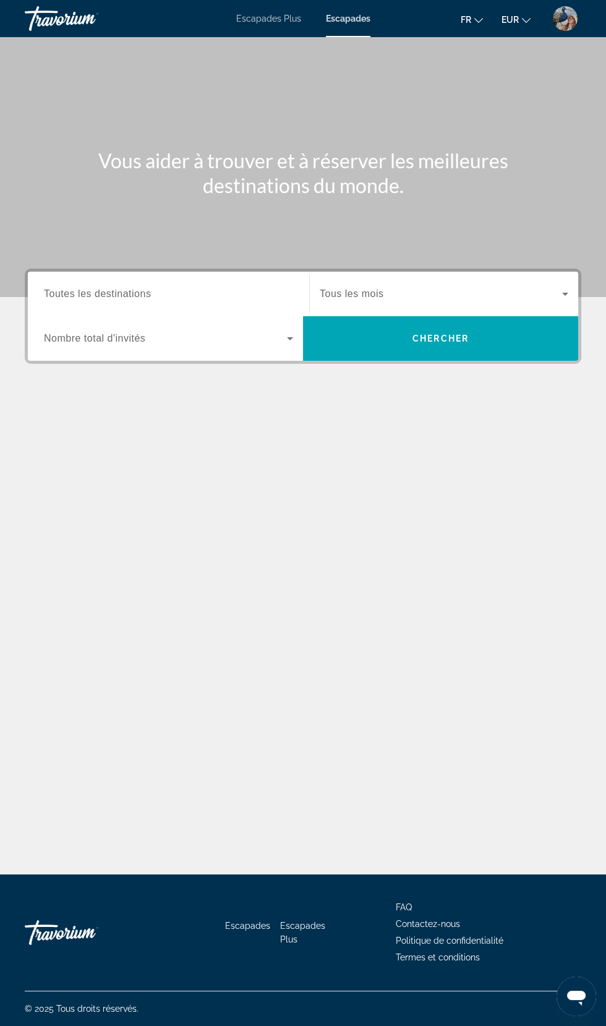
click at [243, 14] on font "Escapades Plus" at bounding box center [268, 19] width 65 height 10
click at [67, 290] on span "Toutes les destinations" at bounding box center [97, 293] width 107 height 11
click at [67, 290] on input "Destination Toutes les destinations" at bounding box center [168, 294] width 249 height 15
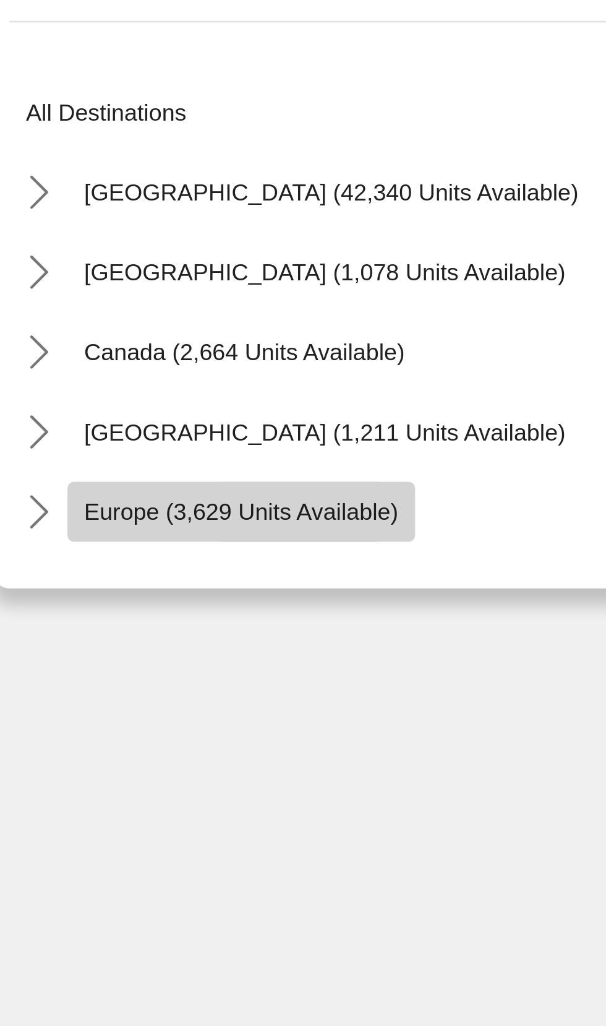
click at [149, 502] on span "Europe (3,629 units available)" at bounding box center [120, 499] width 117 height 10
type input "**********"
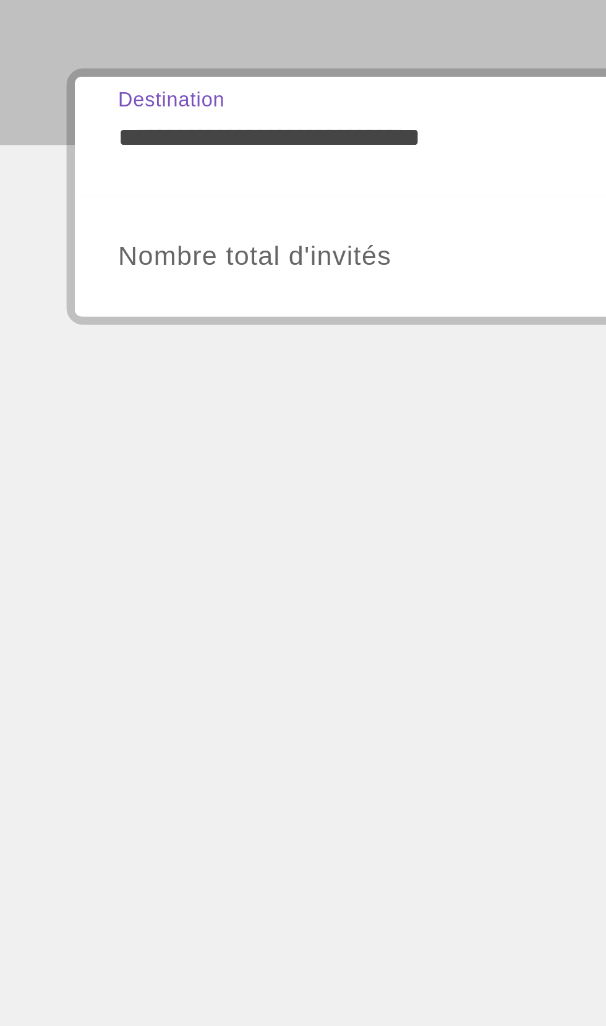
click at [155, 345] on span "Search widget" at bounding box center [165, 338] width 243 height 15
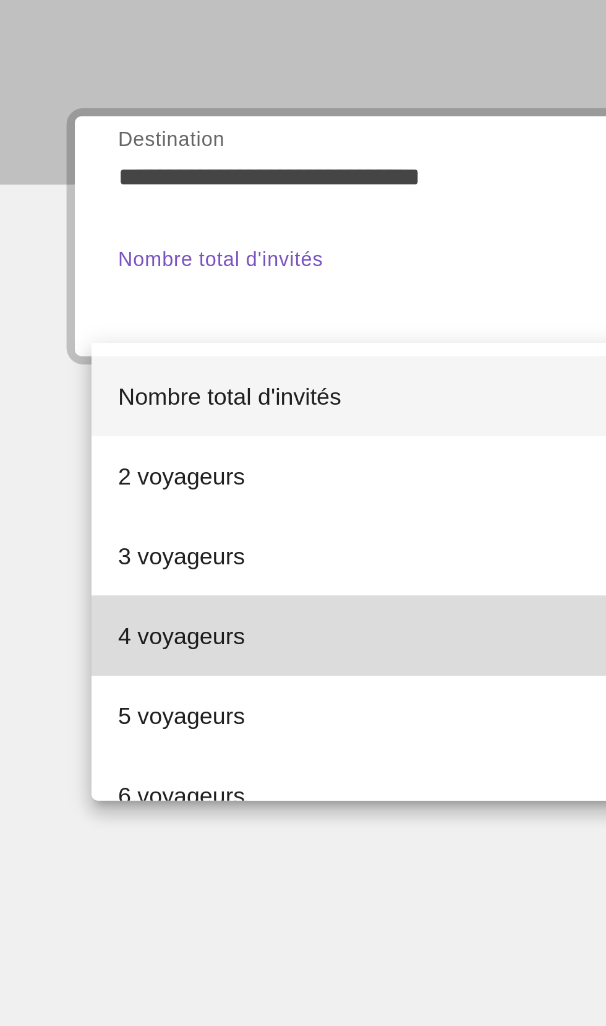
click at [87, 466] on font "4 voyageurs" at bounding box center [67, 465] width 47 height 10
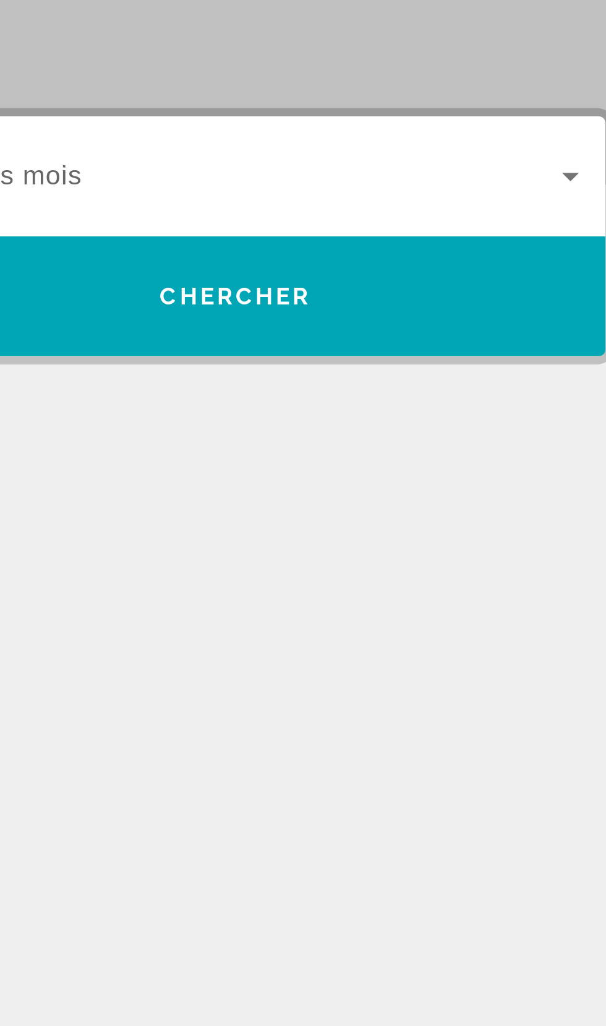
click at [565, 293] on icon "Search widget" at bounding box center [566, 294] width 6 height 3
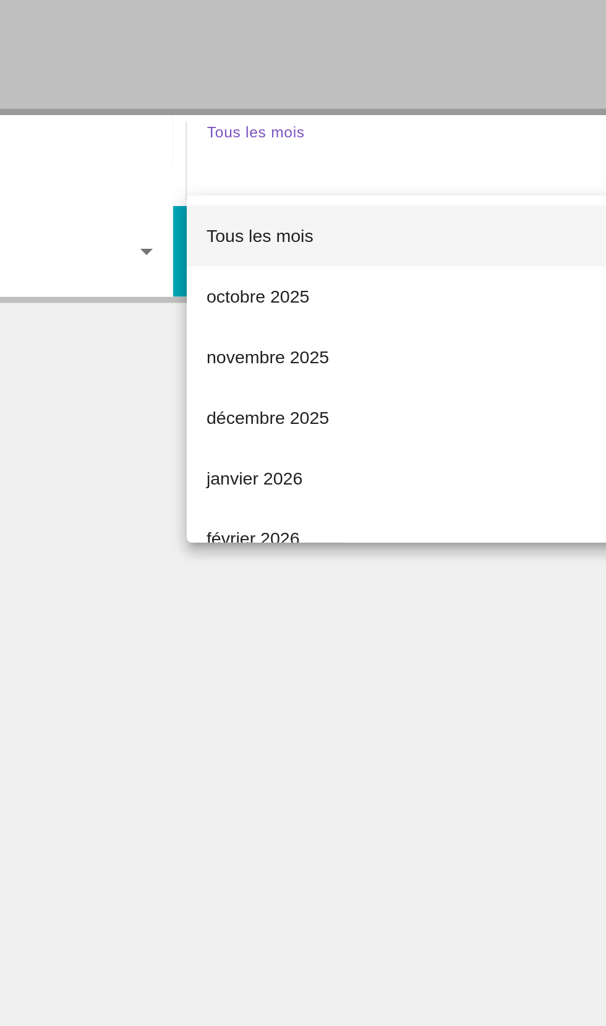
click at [332, 291] on div at bounding box center [303, 513] width 606 height 1026
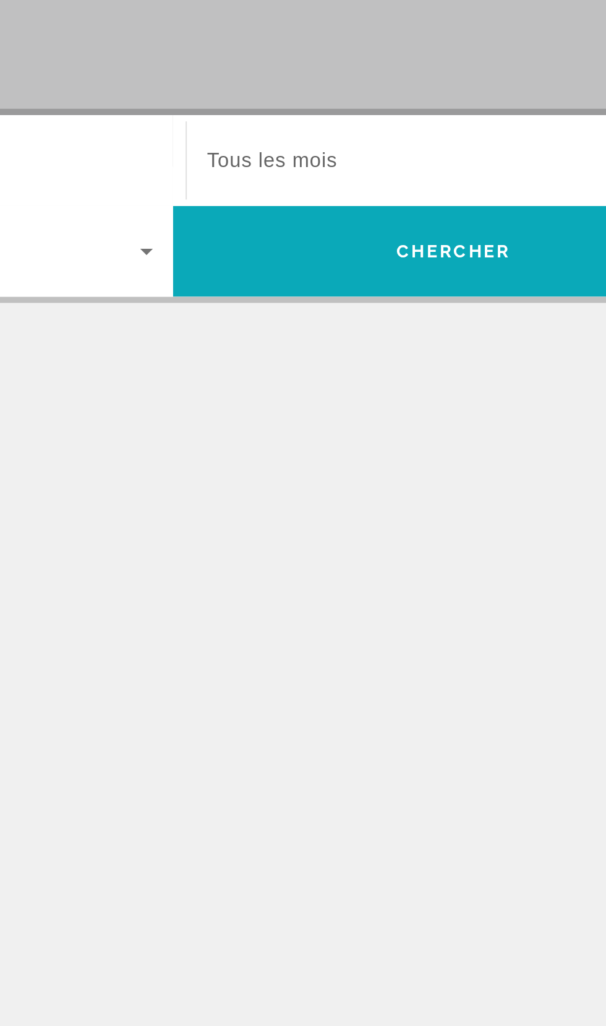
click at [456, 347] on span "Search" at bounding box center [440, 339] width 275 height 30
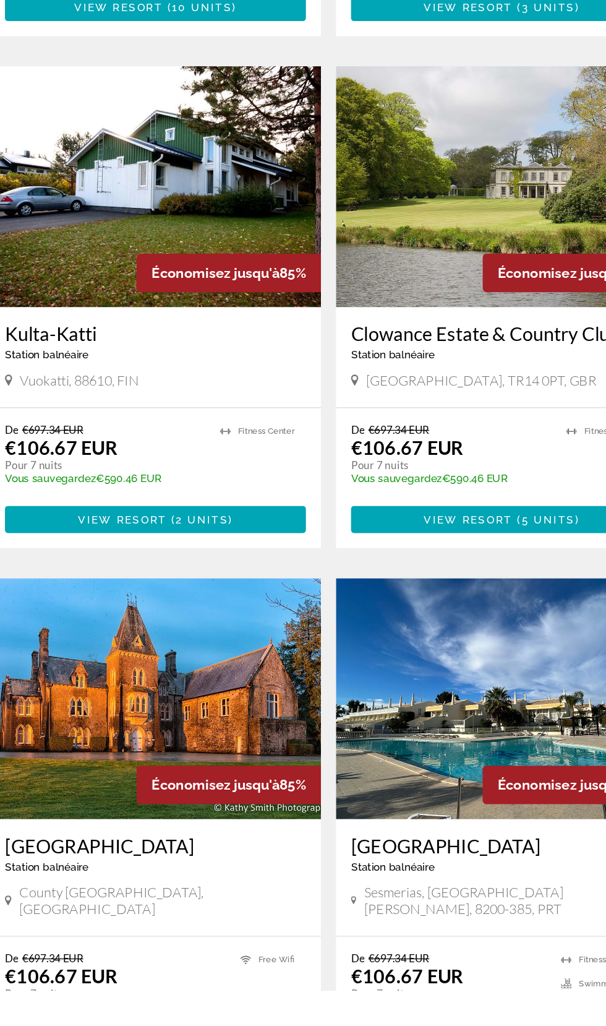
scroll to position [1972, 0]
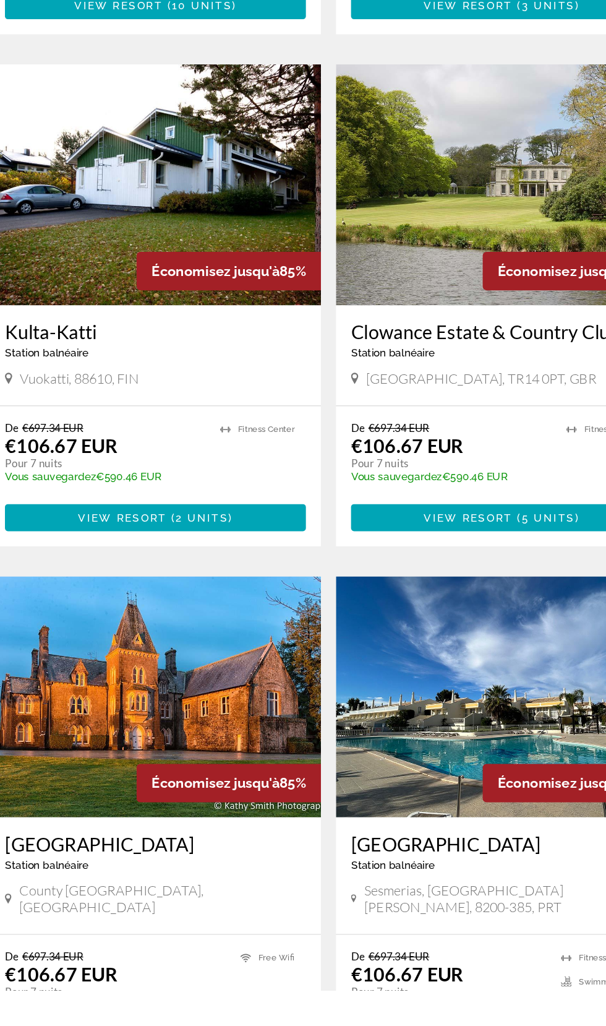
click at [194, 730] on img "Contenu principal" at bounding box center [161, 785] width 272 height 198
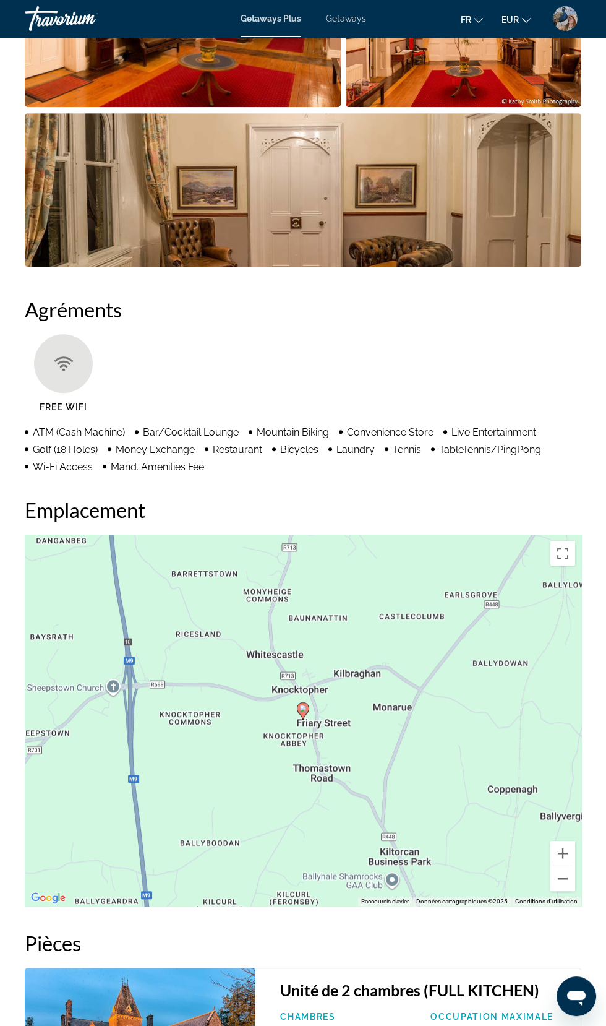
scroll to position [1100, 0]
